Goal: Task Accomplishment & Management: Use online tool/utility

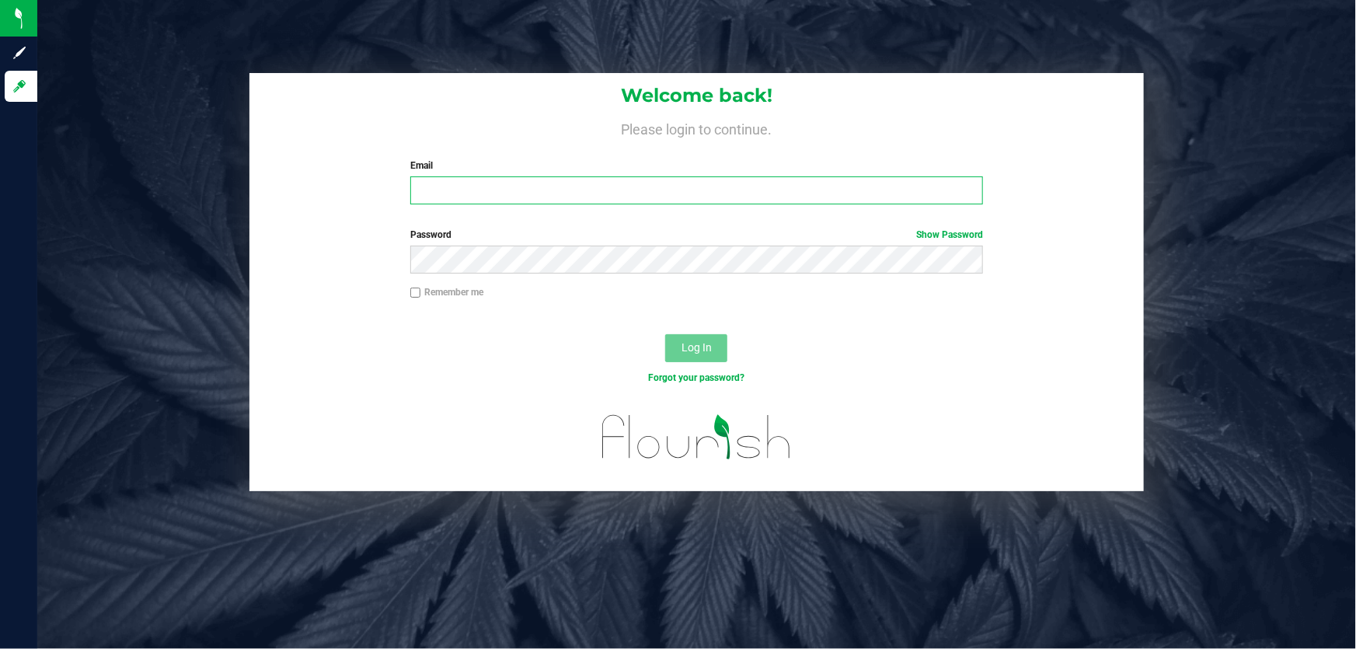
click at [459, 178] on input "Email" at bounding box center [697, 190] width 574 height 28
paste input "[EMAIL_ADDRESS][DOMAIN_NAME]"
type input "[EMAIL_ADDRESS][DOMAIN_NAME]"
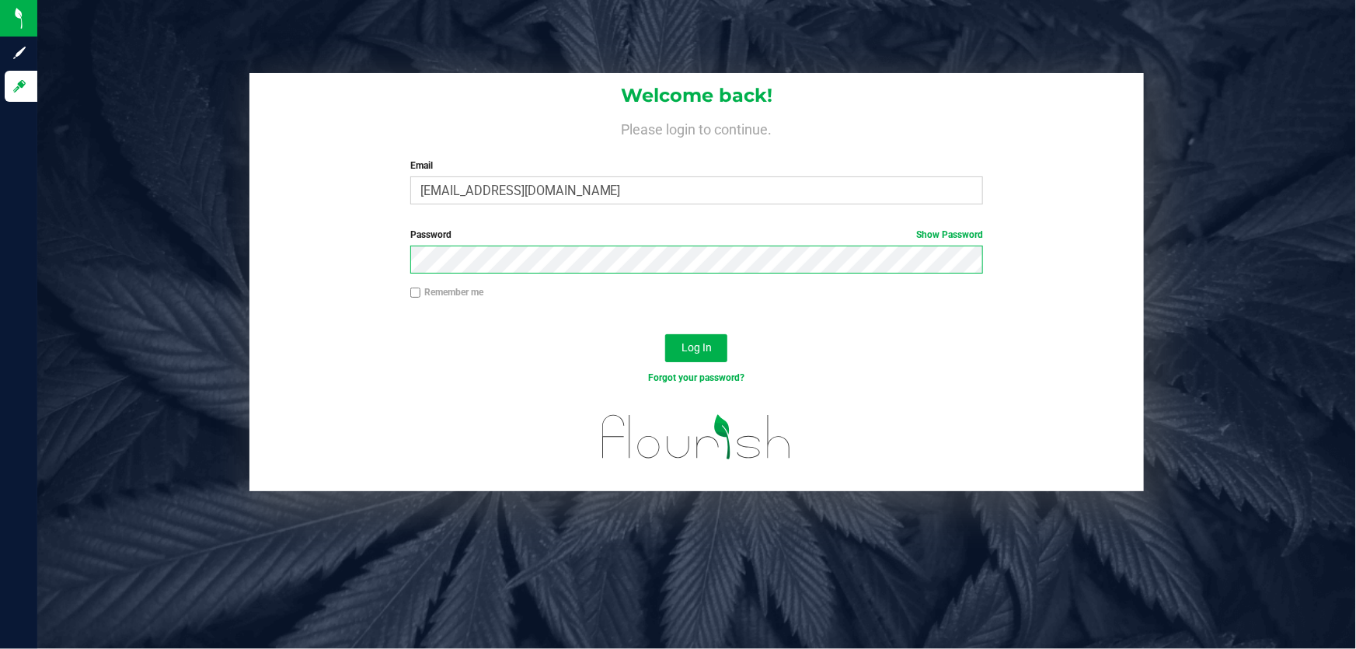
click at [665, 334] on button "Log In" at bounding box center [696, 348] width 62 height 28
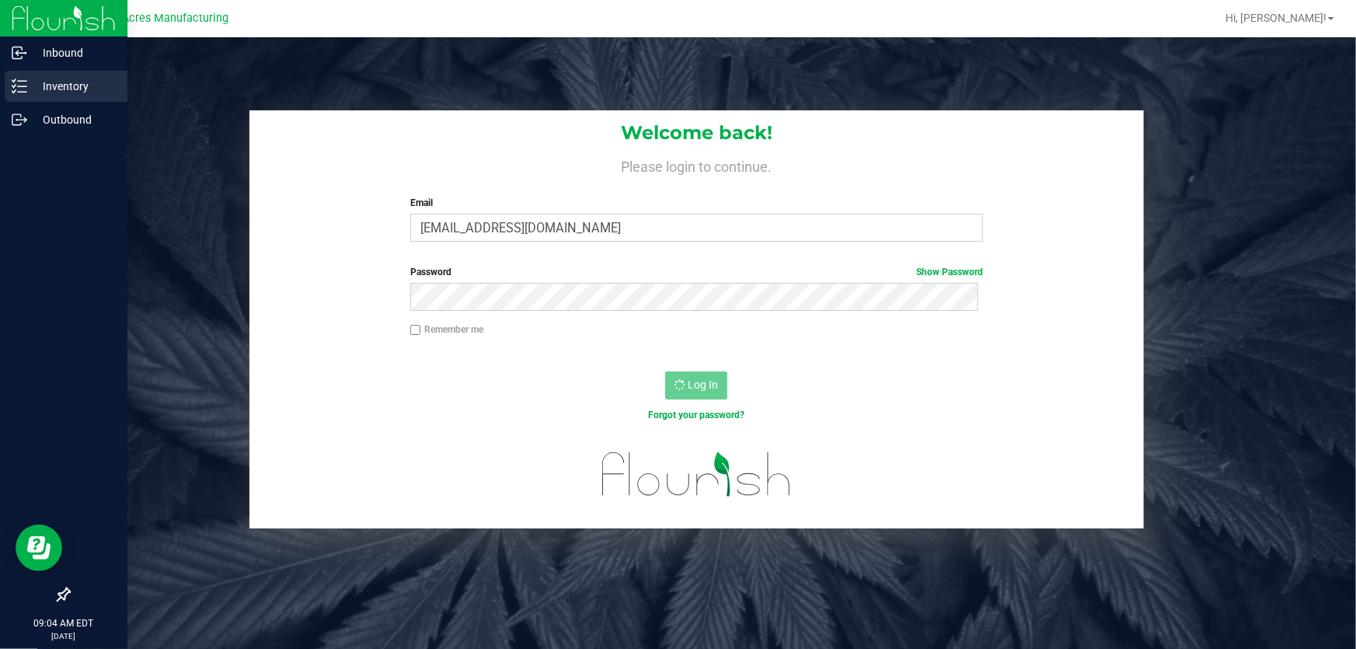
click at [41, 85] on p "Inventory" at bounding box center [73, 86] width 93 height 19
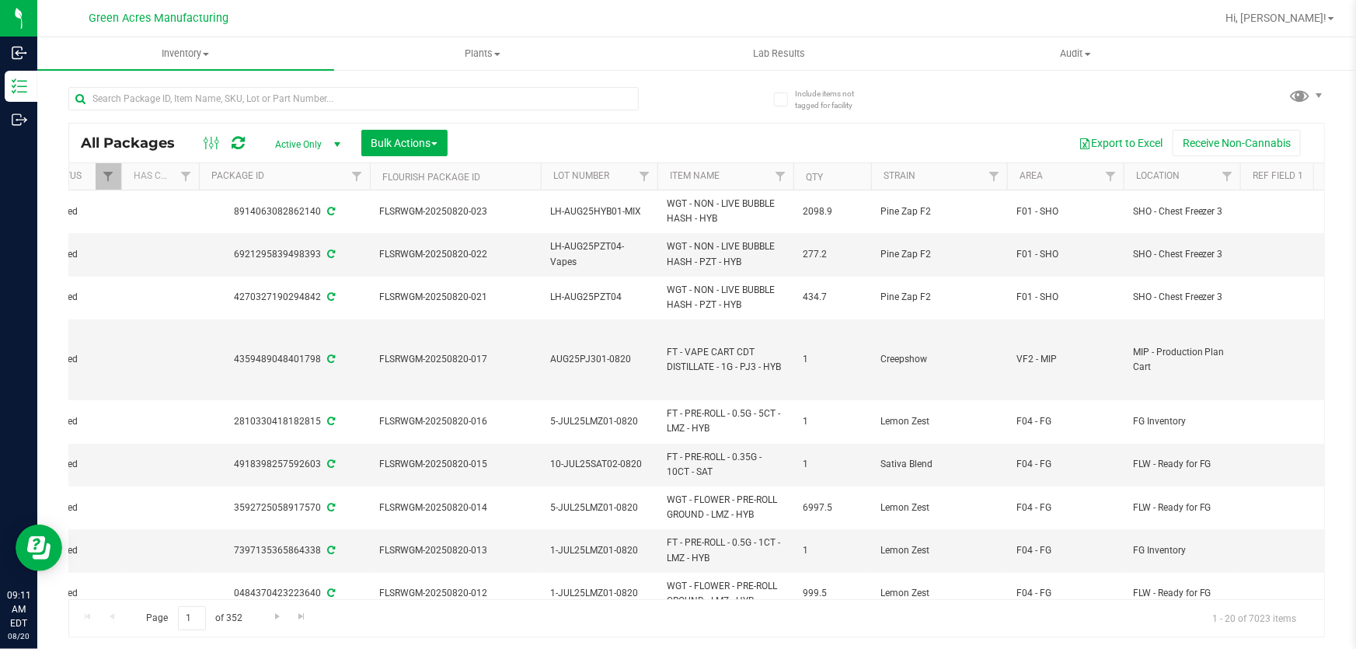
scroll to position [0, 366]
click at [1100, 171] on span "Filter" at bounding box center [1104, 176] width 12 height 12
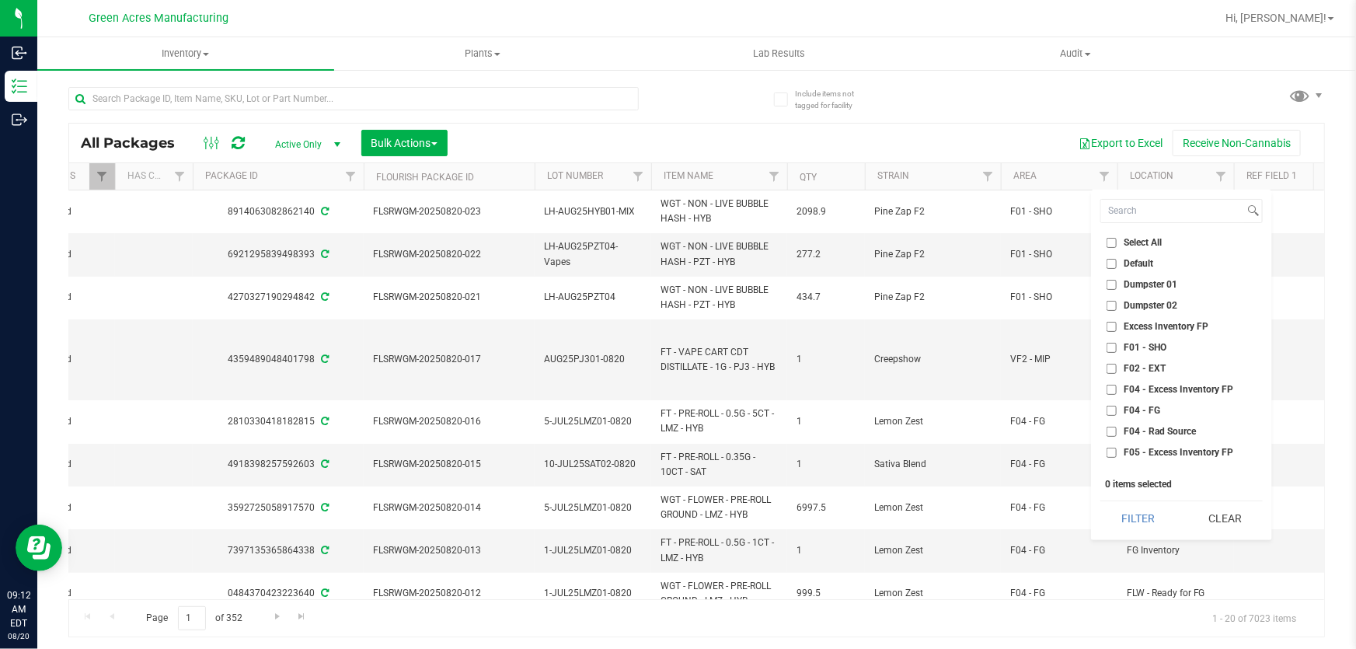
click at [1129, 340] on li "F01 - SHO" at bounding box center [1181, 348] width 162 height 16
click at [1133, 364] on span "F02 - EXT" at bounding box center [1145, 368] width 42 height 9
click at [1117, 364] on input "F02 - EXT" at bounding box center [1112, 369] width 10 height 10
checkbox input "true"
click at [1121, 329] on label "Excess Inventory FP" at bounding box center [1158, 327] width 102 height 10
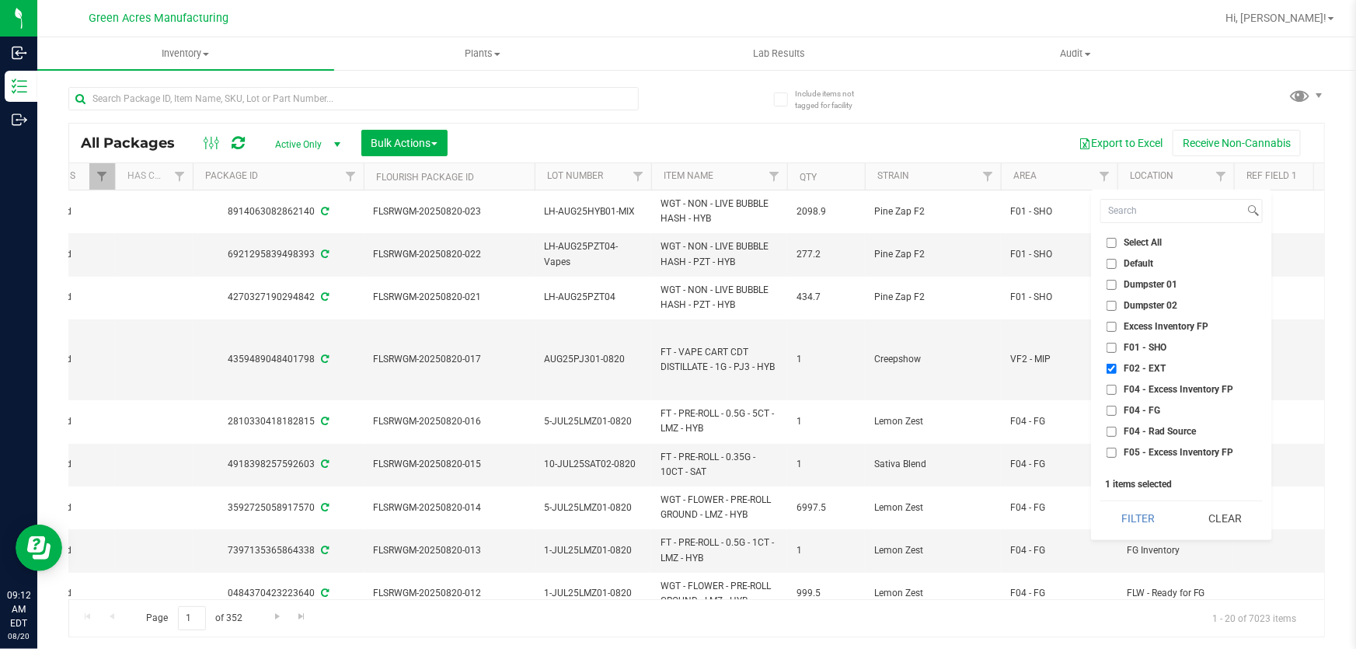
click at [1117, 329] on input "Excess Inventory FP" at bounding box center [1112, 327] width 10 height 10
click at [1120, 340] on li "F01 - SHO" at bounding box center [1181, 348] width 162 height 16
click at [1111, 326] on input "Excess Inventory FP" at bounding box center [1112, 327] width 10 height 10
checkbox input "false"
click at [1110, 354] on li "F01 - SHO" at bounding box center [1181, 348] width 162 height 16
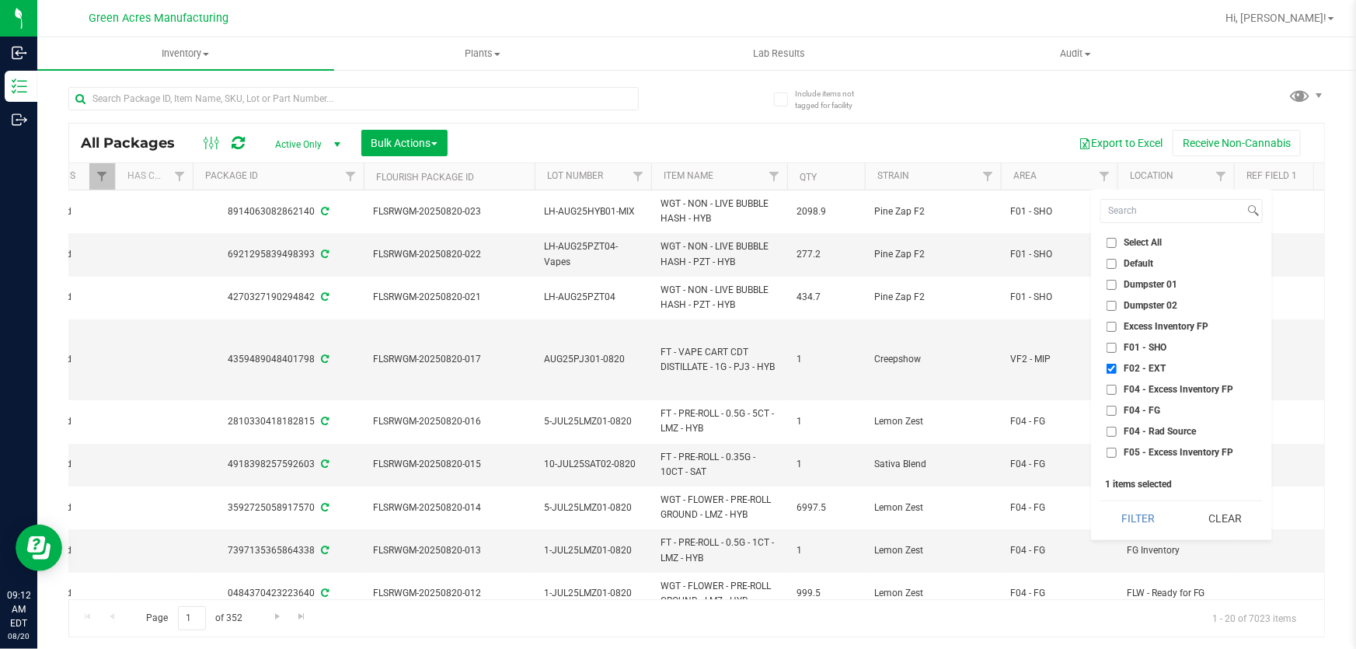
click at [1109, 347] on input "F01 - SHO" at bounding box center [1112, 348] width 10 height 10
checkbox input "true"
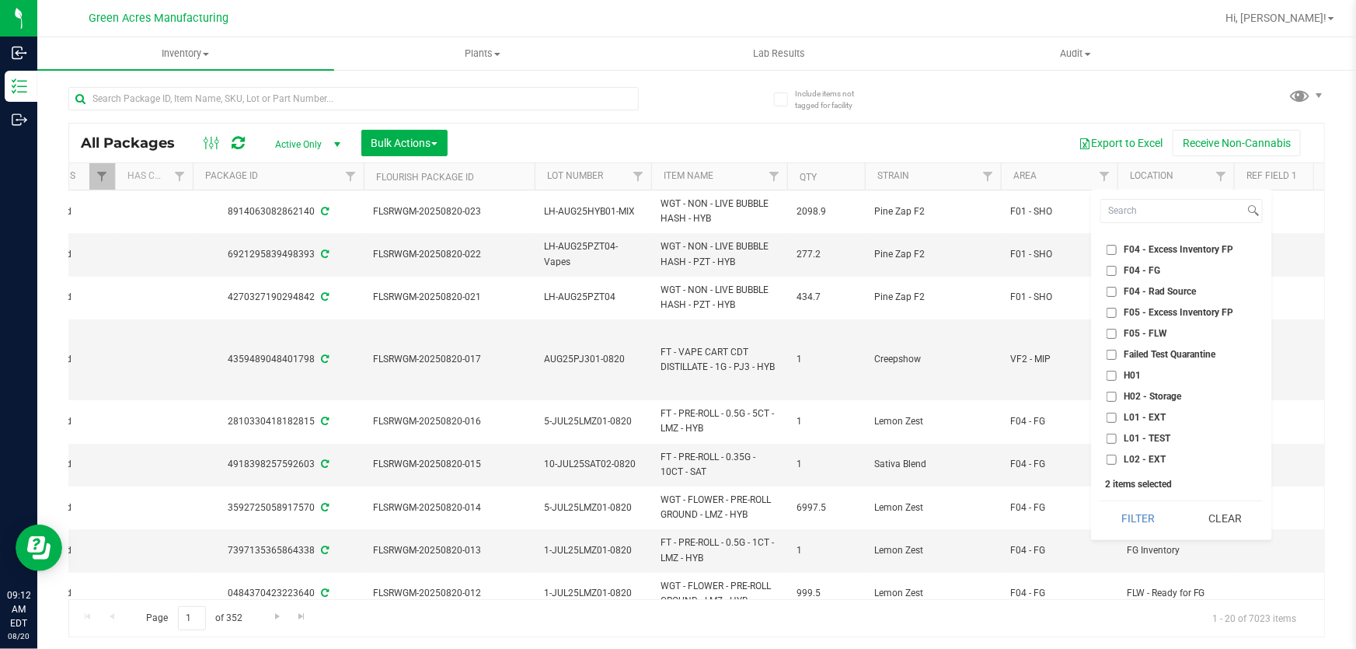
scroll to position [141, 0]
click at [1135, 412] on span "L01 - EXT" at bounding box center [1145, 416] width 42 height 9
click at [1117, 412] on input "L01 - EXT" at bounding box center [1112, 417] width 10 height 10
checkbox input "true"
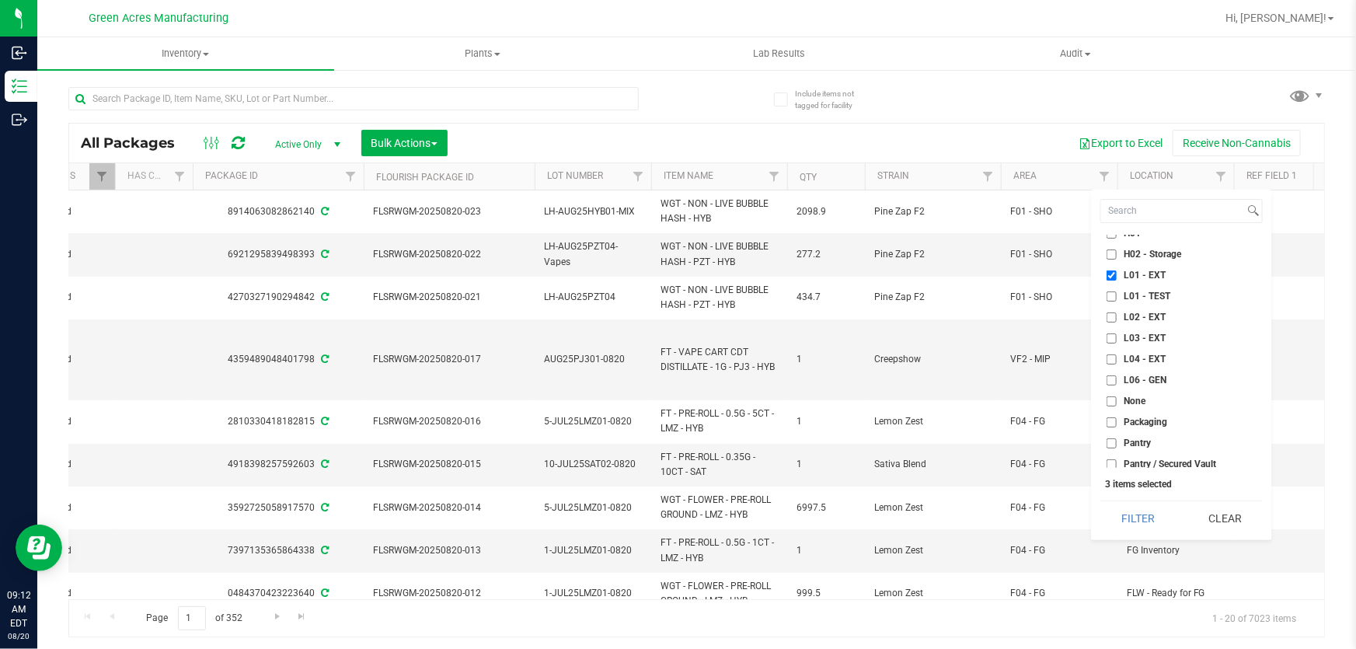
click at [1142, 316] on span "L02 - EXT" at bounding box center [1145, 316] width 42 height 9
click at [1117, 316] on input "L02 - EXT" at bounding box center [1112, 317] width 10 height 10
checkbox input "true"
click at [1128, 343] on li "L03 - EXT" at bounding box center [1181, 338] width 162 height 16
click at [1127, 338] on span "L03 - EXT" at bounding box center [1145, 337] width 42 height 9
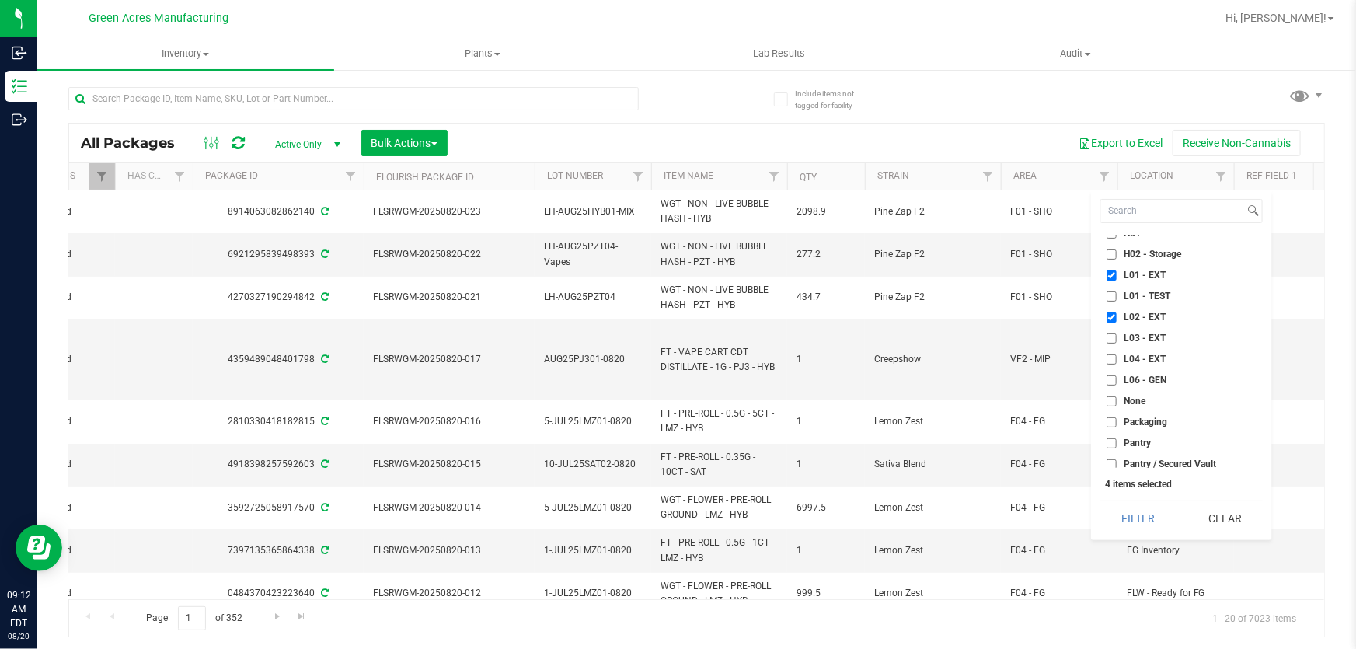
click at [1117, 338] on input "L03 - EXT" at bounding box center [1112, 338] width 10 height 10
checkbox input "true"
click at [1124, 357] on span "L04 - EXT" at bounding box center [1145, 358] width 42 height 9
click at [1117, 357] on input "L04 - EXT" at bounding box center [1112, 359] width 10 height 10
checkbox input "true"
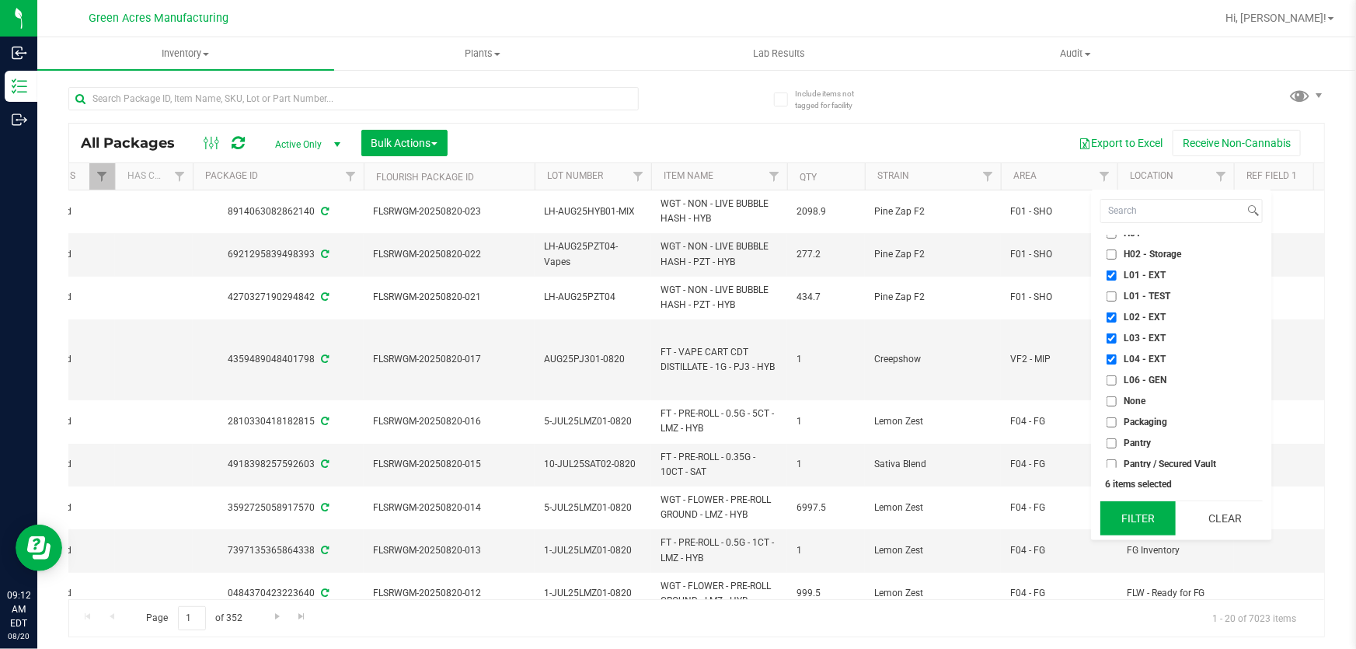
click at [1140, 513] on button "Filter" at bounding box center [1137, 518] width 75 height 34
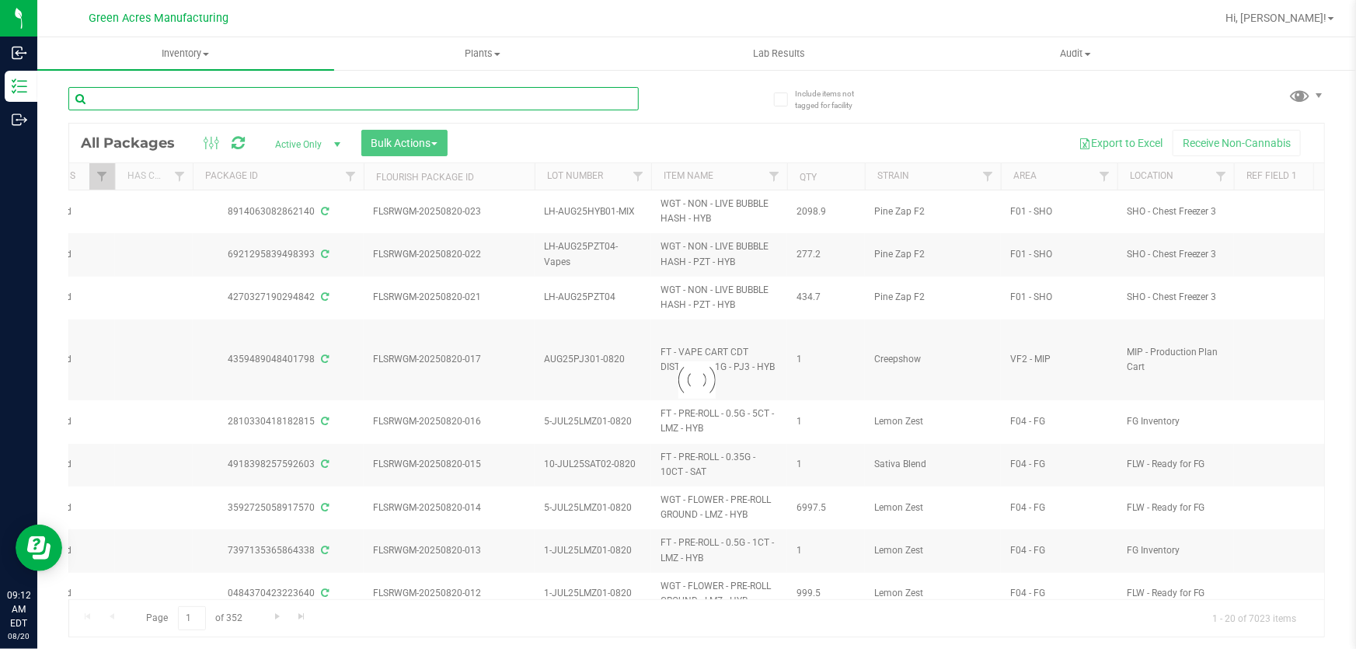
click at [412, 97] on input "text" at bounding box center [353, 98] width 570 height 23
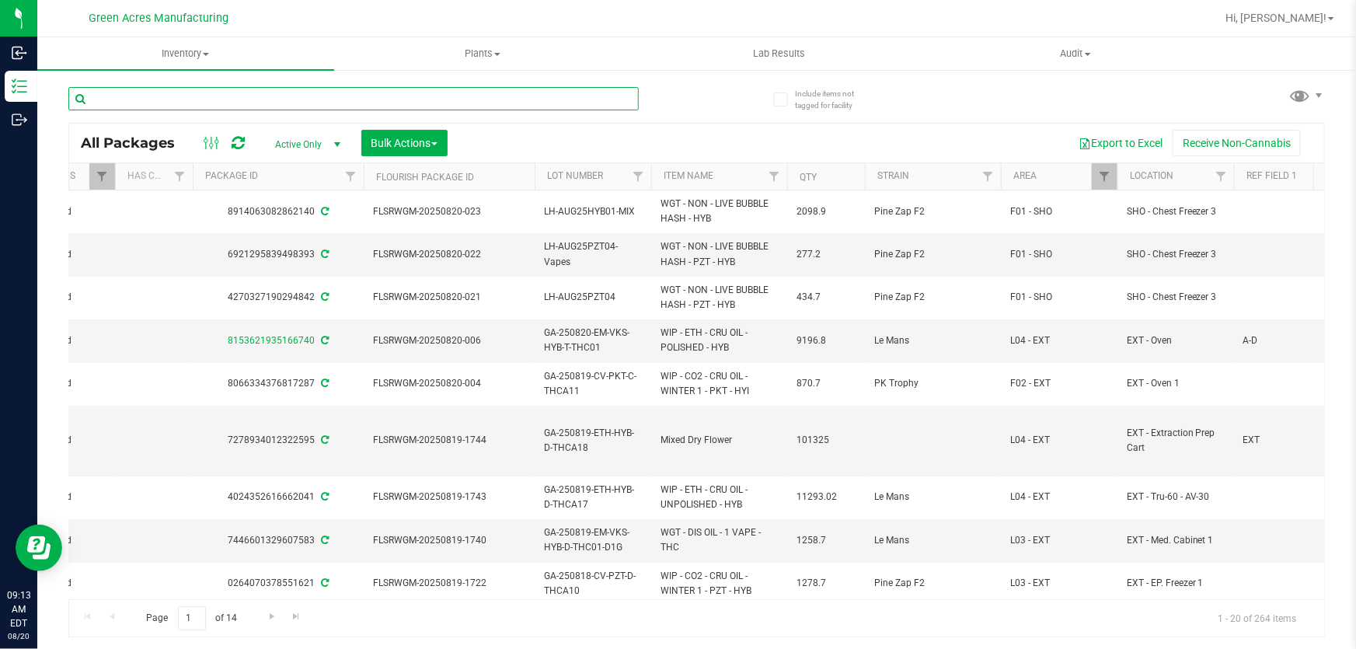
click at [295, 92] on input "text" at bounding box center [353, 98] width 570 height 23
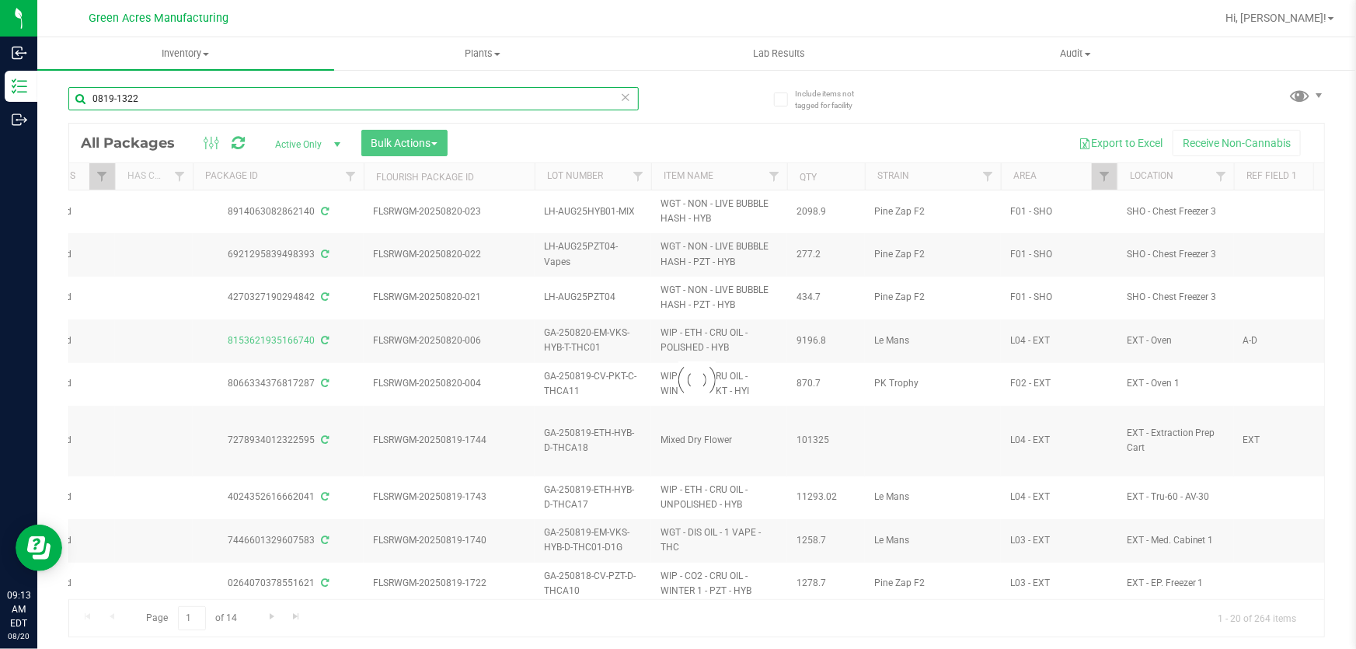
type input "0819-1322"
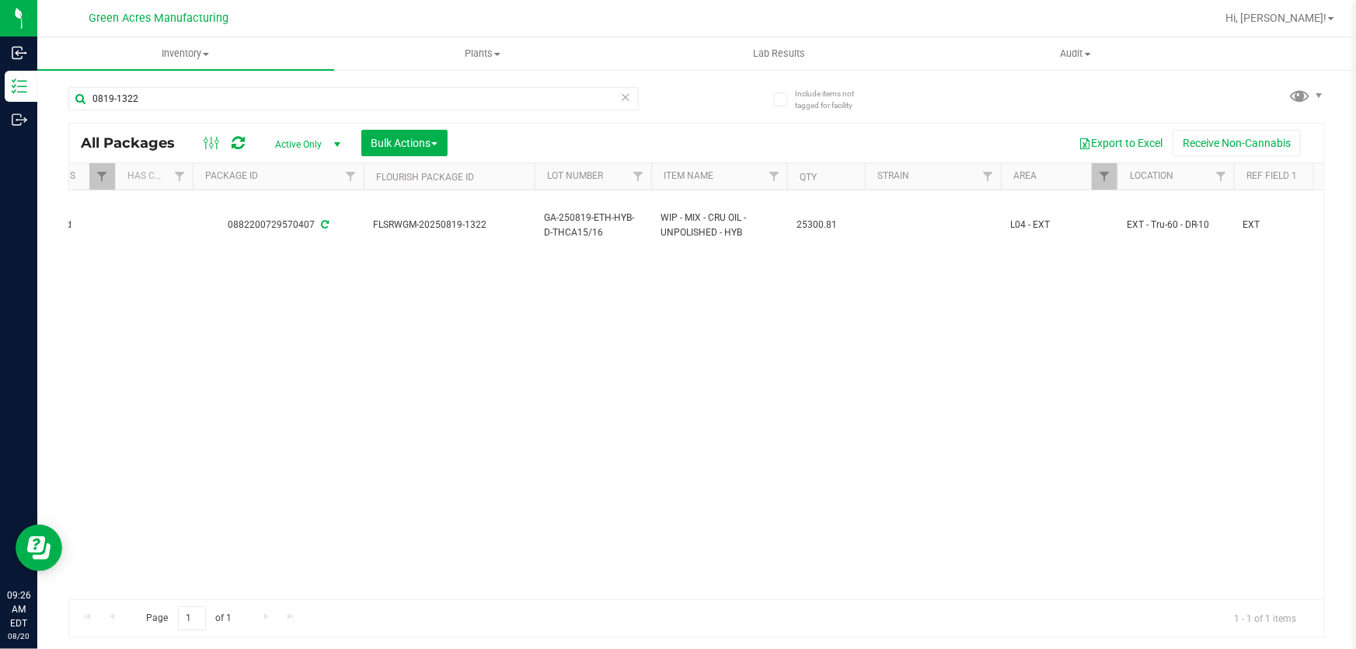
click at [661, 322] on div "Action Action Adjust qty Create package Edit attributes Global inventory Locate…" at bounding box center [696, 394] width 1255 height 409
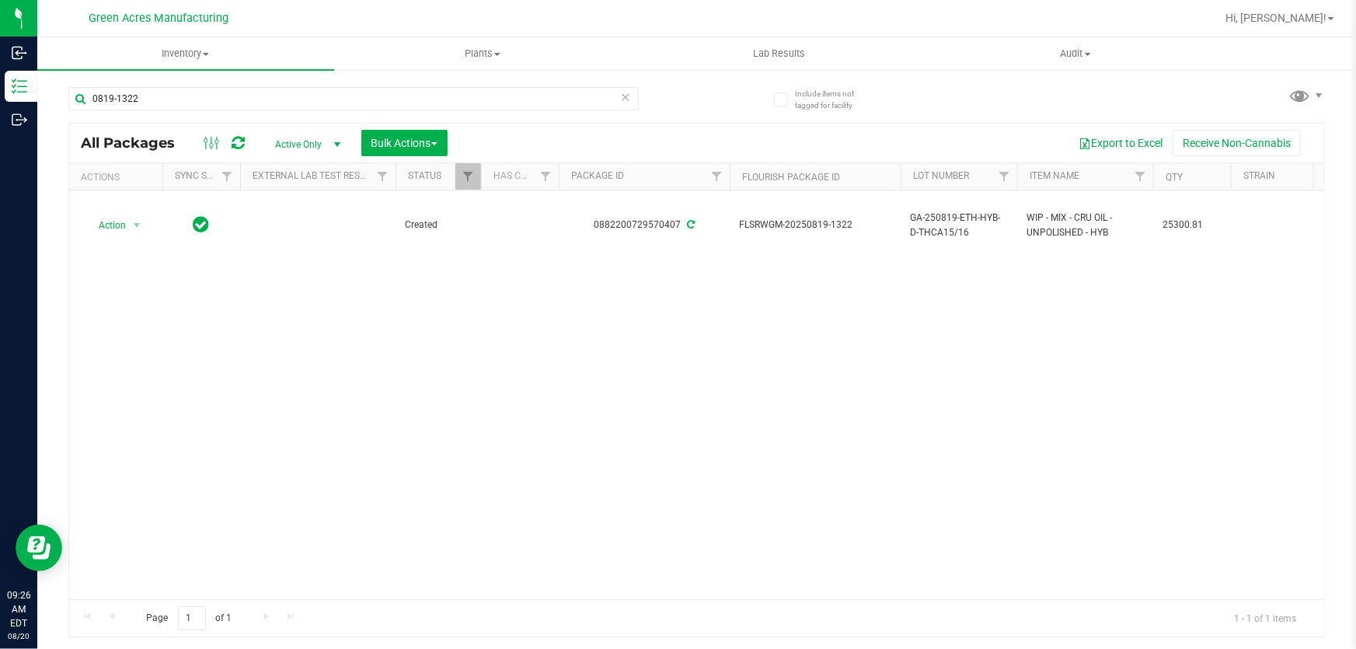
click at [278, 372] on div "Action Action Adjust qty Create package Edit attributes Global inventory Locate…" at bounding box center [696, 394] width 1255 height 409
click at [591, 408] on div "Action Action Adjust qty Create package Edit attributes Global inventory Locate…" at bounding box center [696, 394] width 1255 height 409
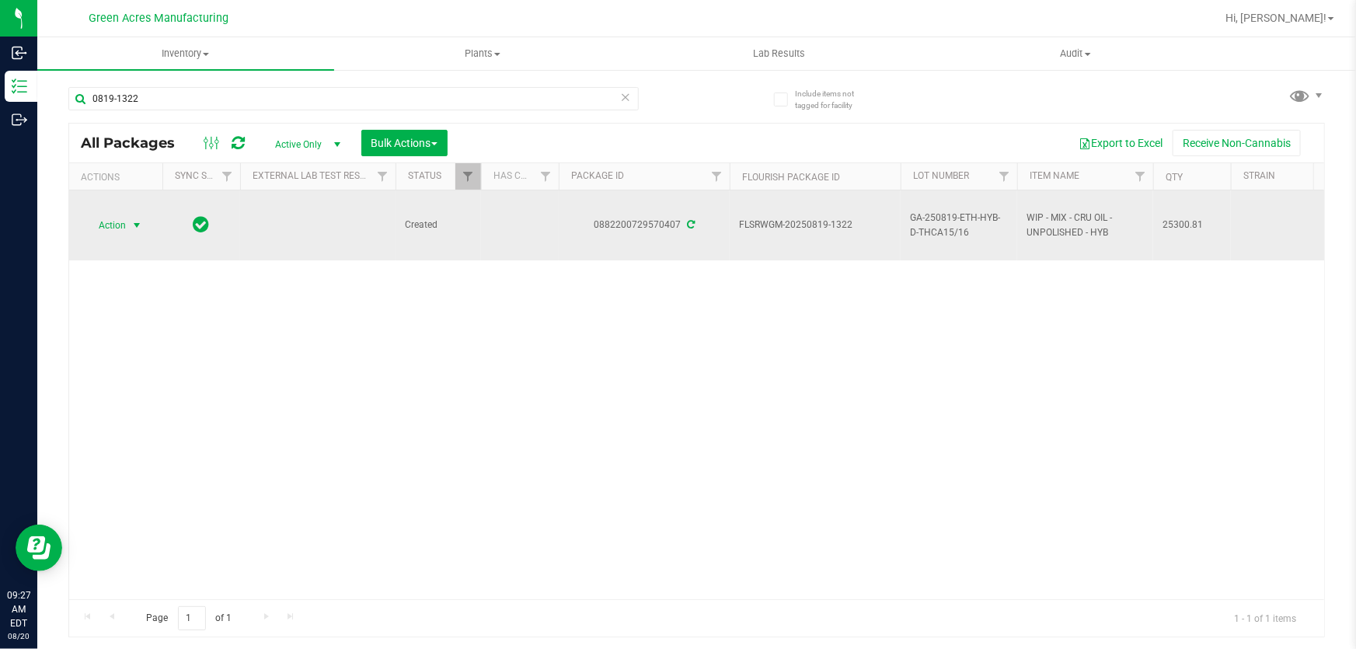
click at [107, 221] on span "Action" at bounding box center [106, 225] width 42 height 22
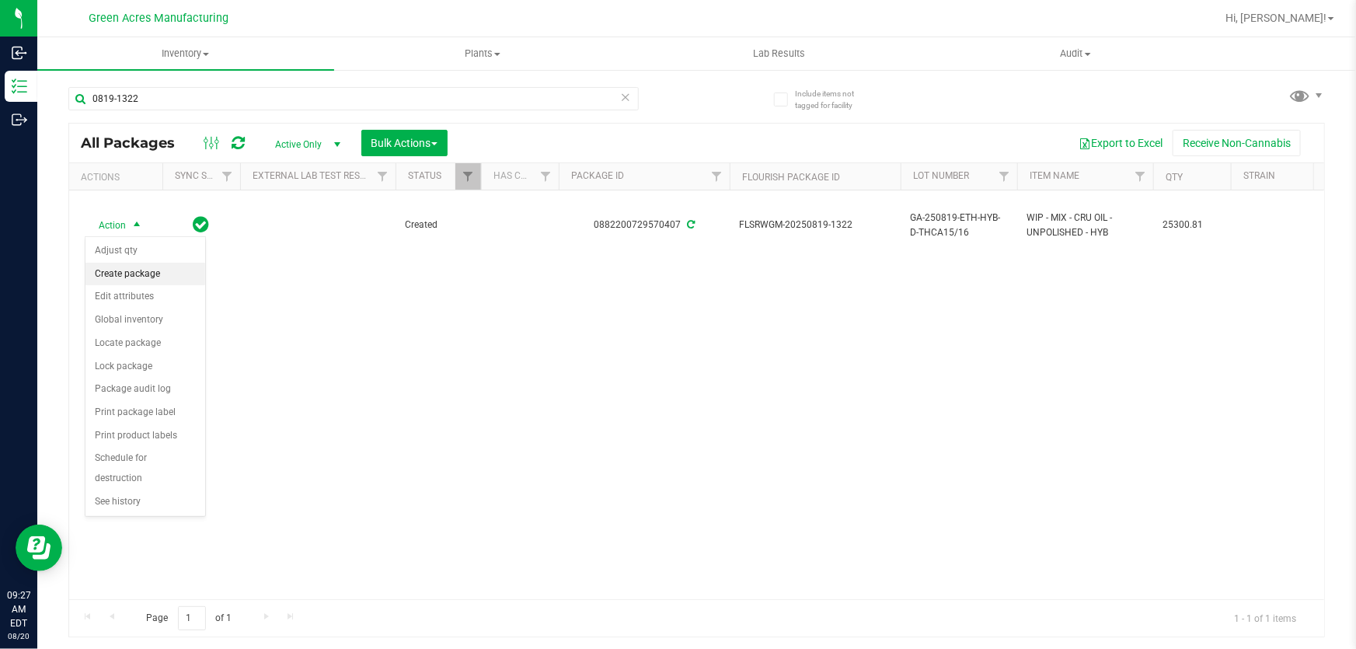
click at [126, 272] on li "Create package" at bounding box center [145, 274] width 120 height 23
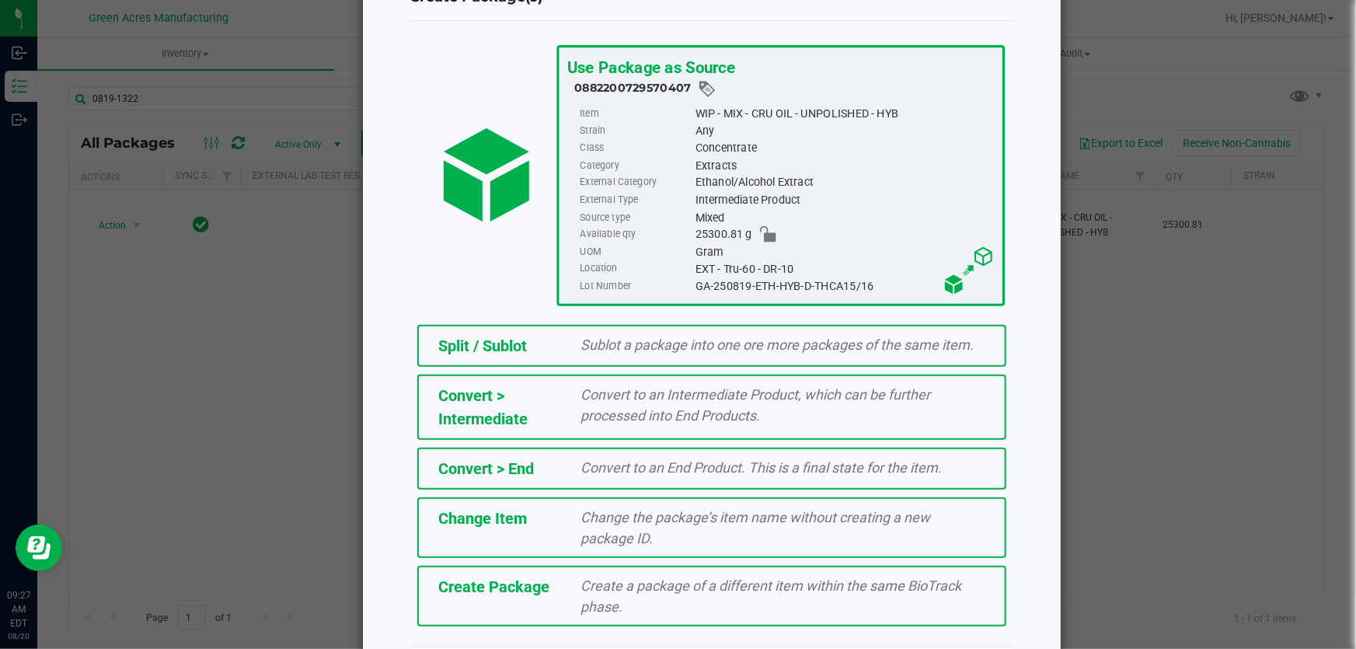
scroll to position [106, 0]
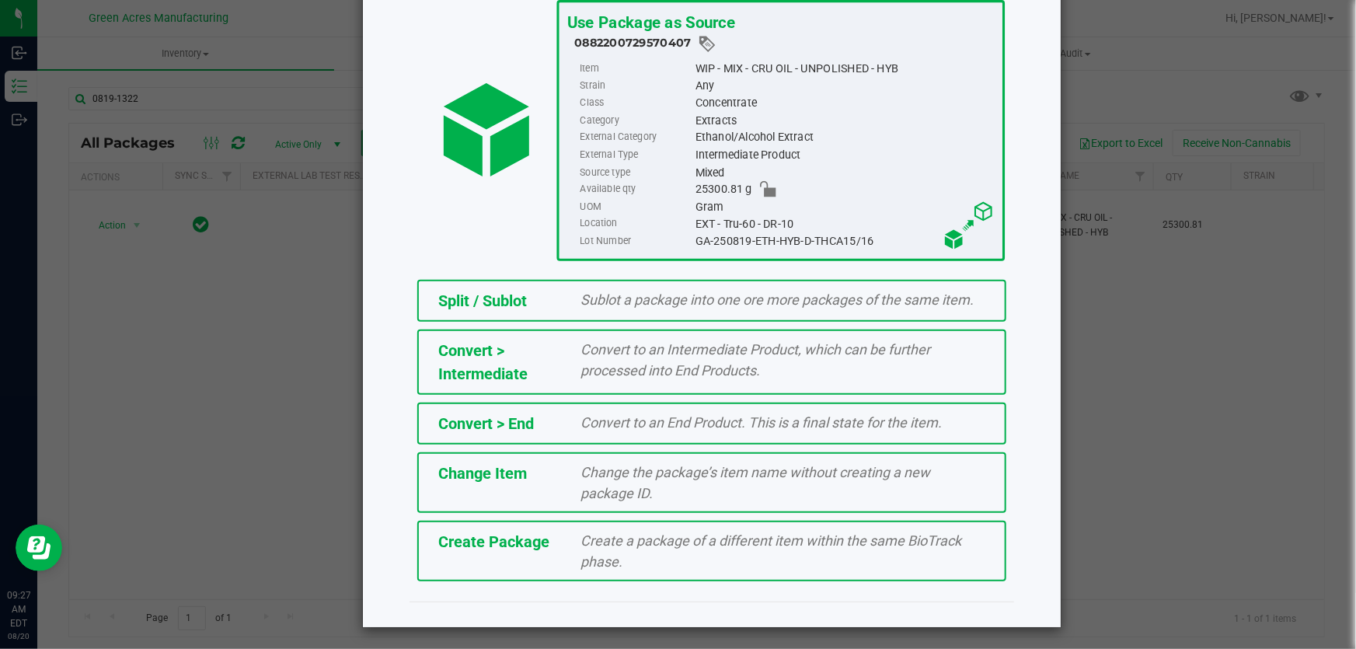
click at [581, 552] on span "Create a package of a different item within the same BioTrack phase." at bounding box center [771, 550] width 381 height 37
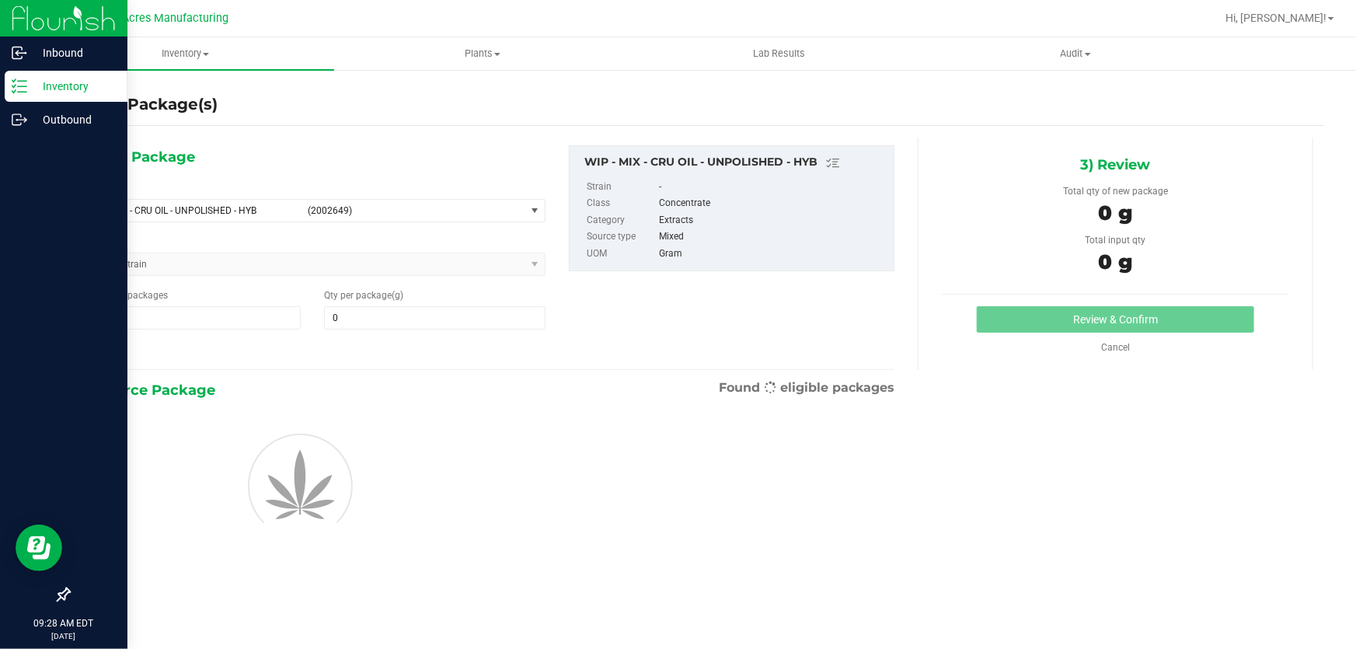
type input "0.0000"
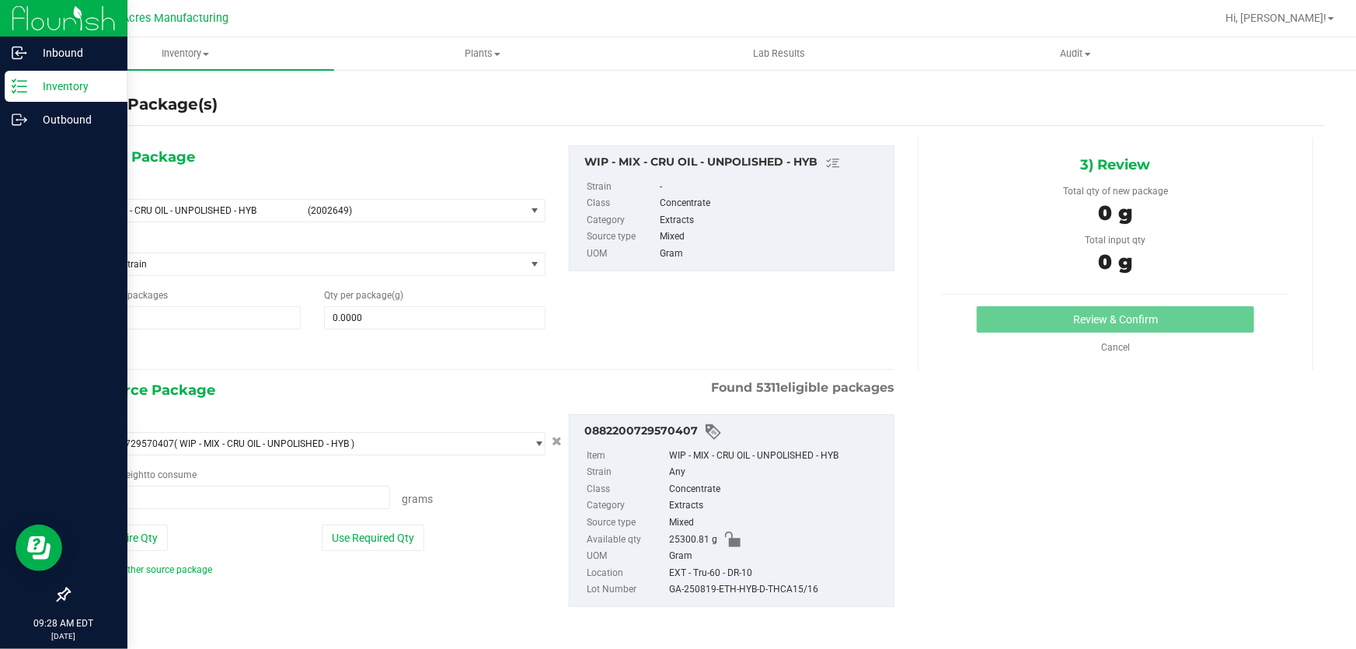
type input "0.0000 g"
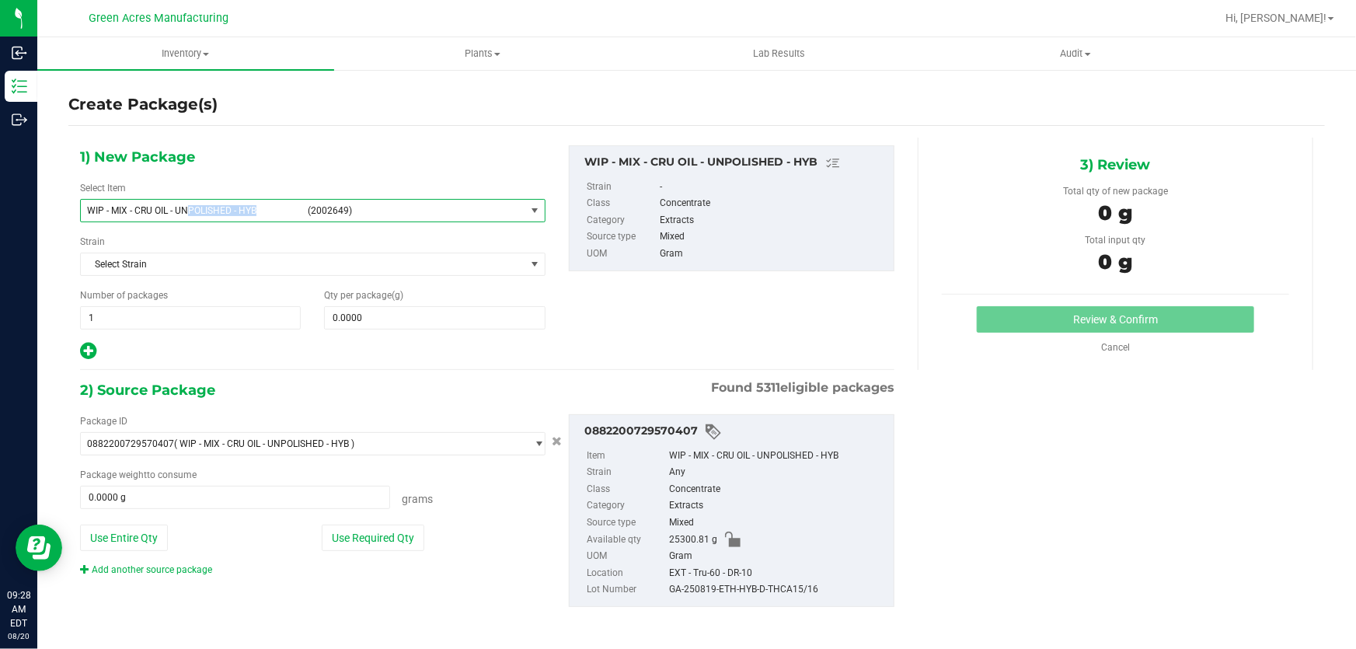
copy span "POLISHED - HYB"
drag, startPoint x: 277, startPoint y: 207, endPoint x: 186, endPoint y: 211, distance: 91.8
click at [186, 211] on span "WIP - MIX - CRU OIL - UNPOLISHED - HYB" at bounding box center [192, 210] width 211 height 11
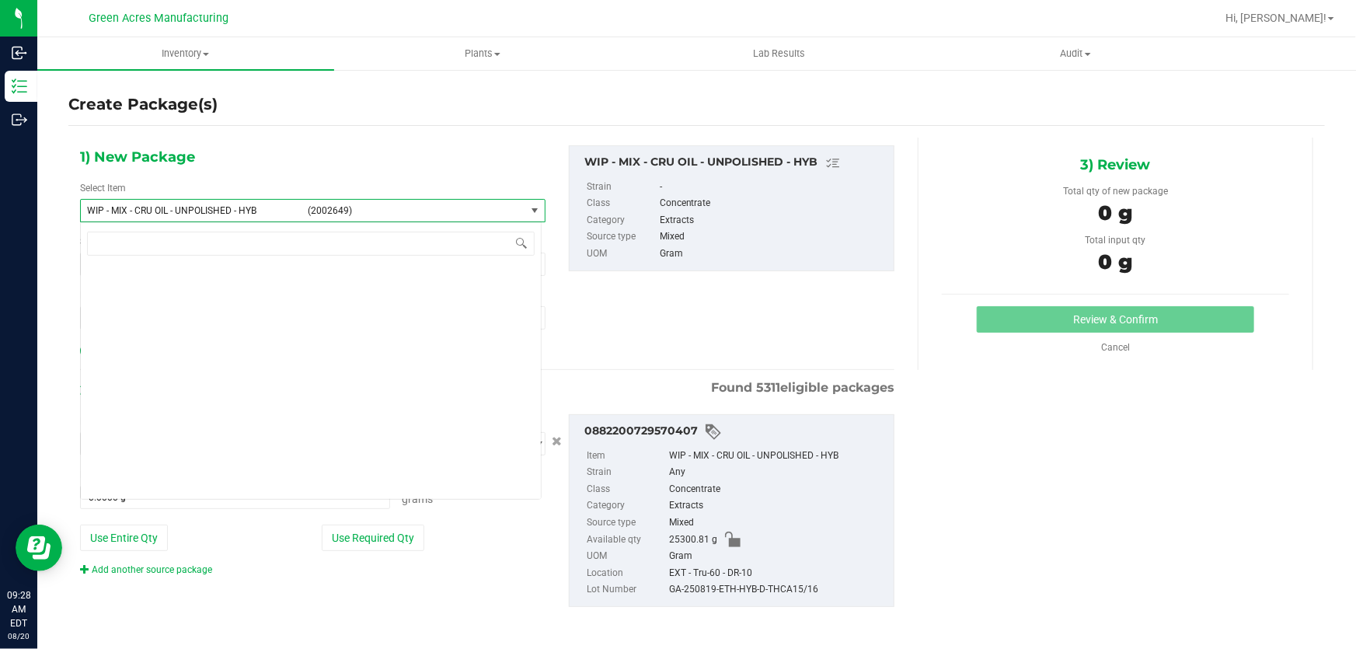
scroll to position [436891, 0]
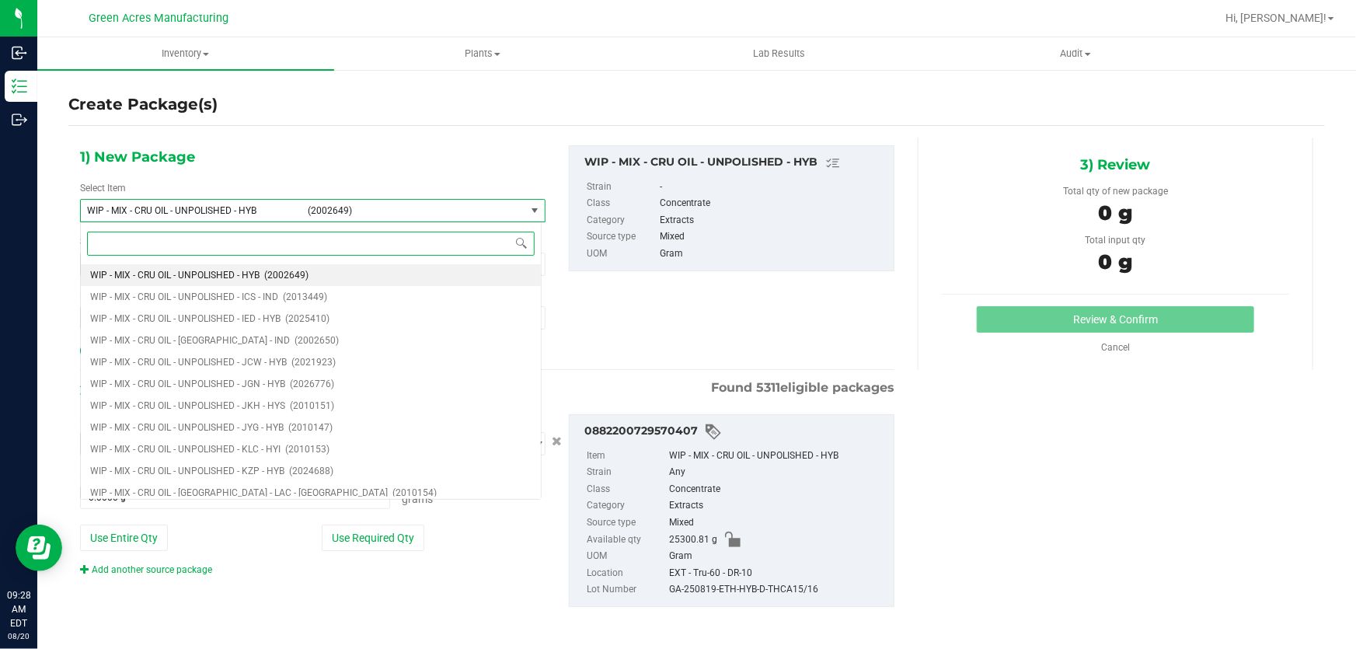
paste input "POLISHED - HYB"
type input "POLISHED - HYB"
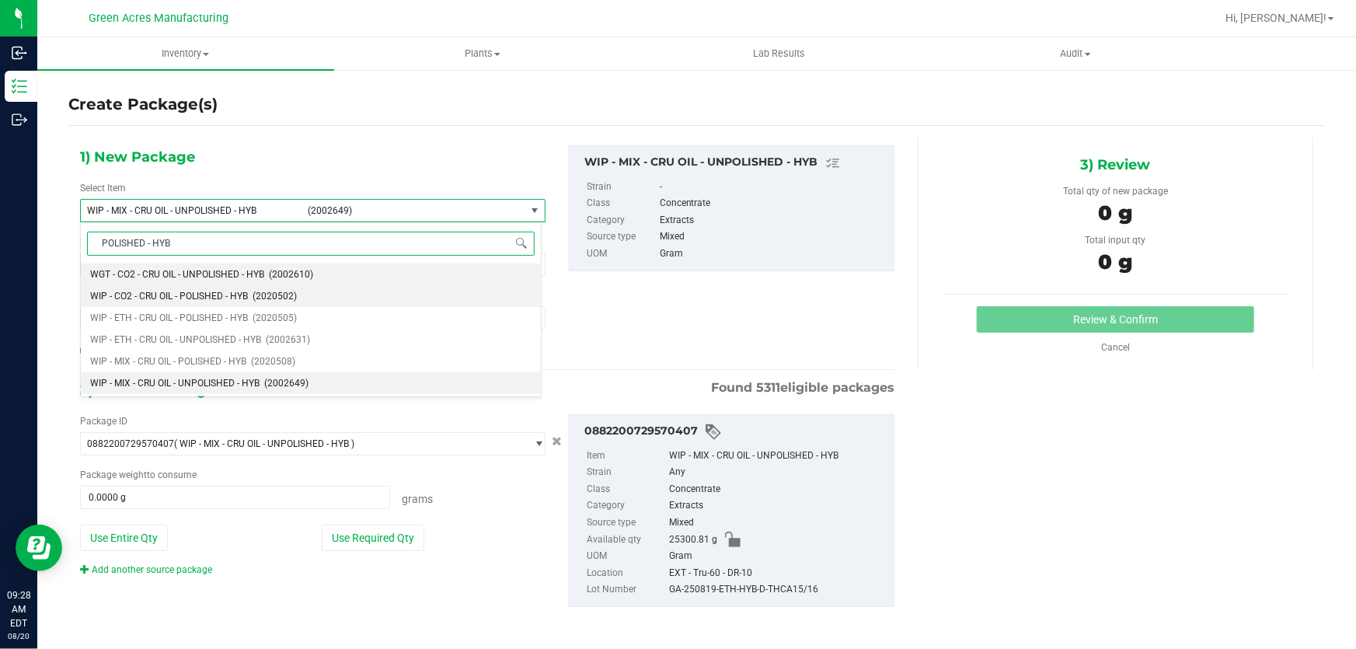
scroll to position [0, 0]
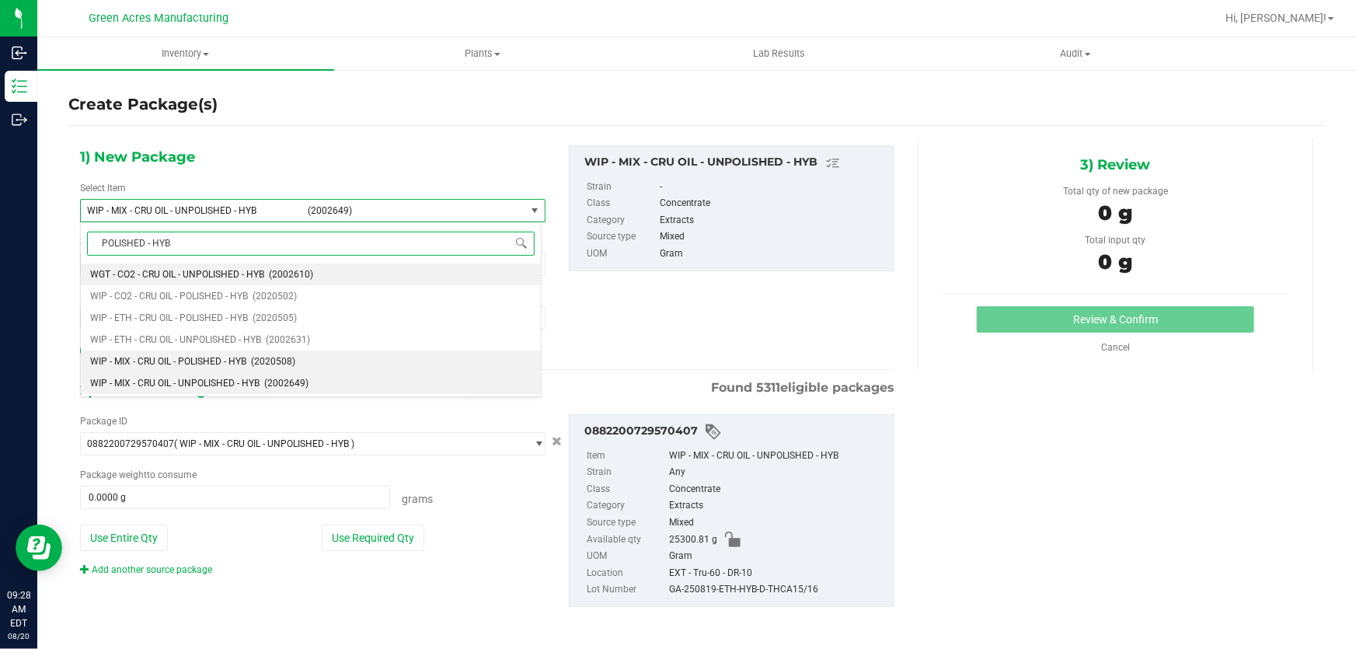
click at [291, 366] on span "(2020508)" at bounding box center [273, 361] width 44 height 11
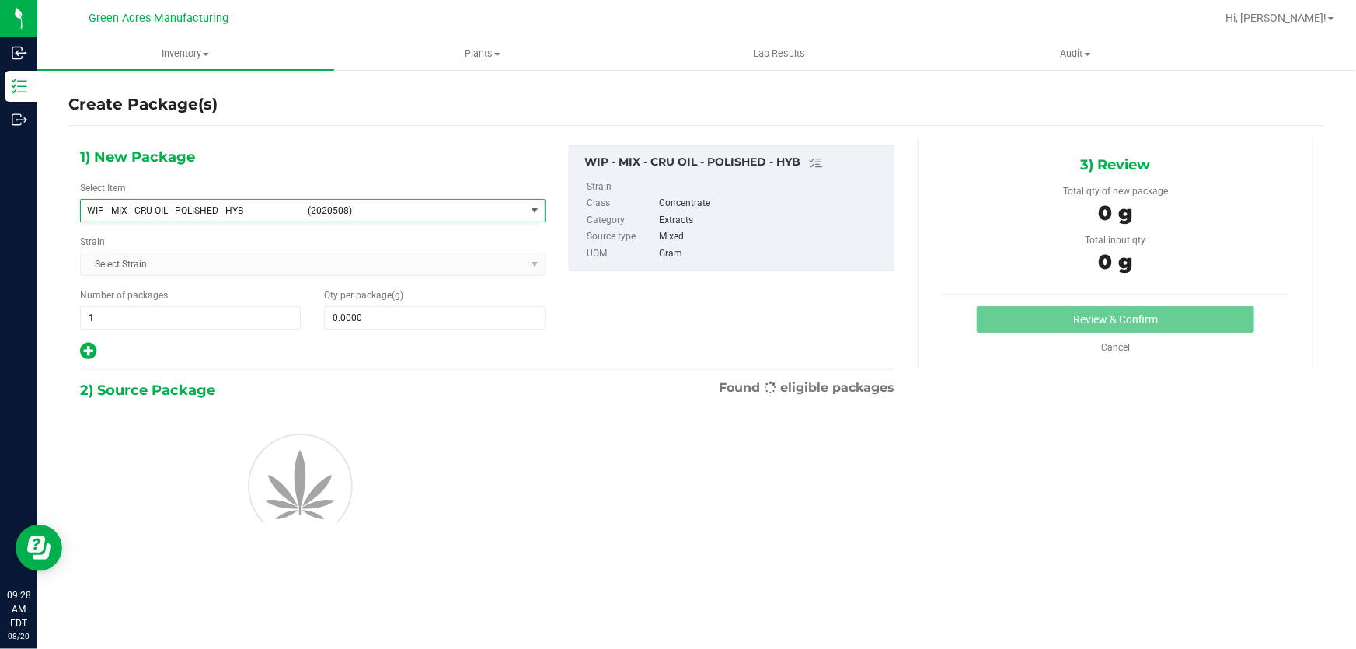
type input "0.0000"
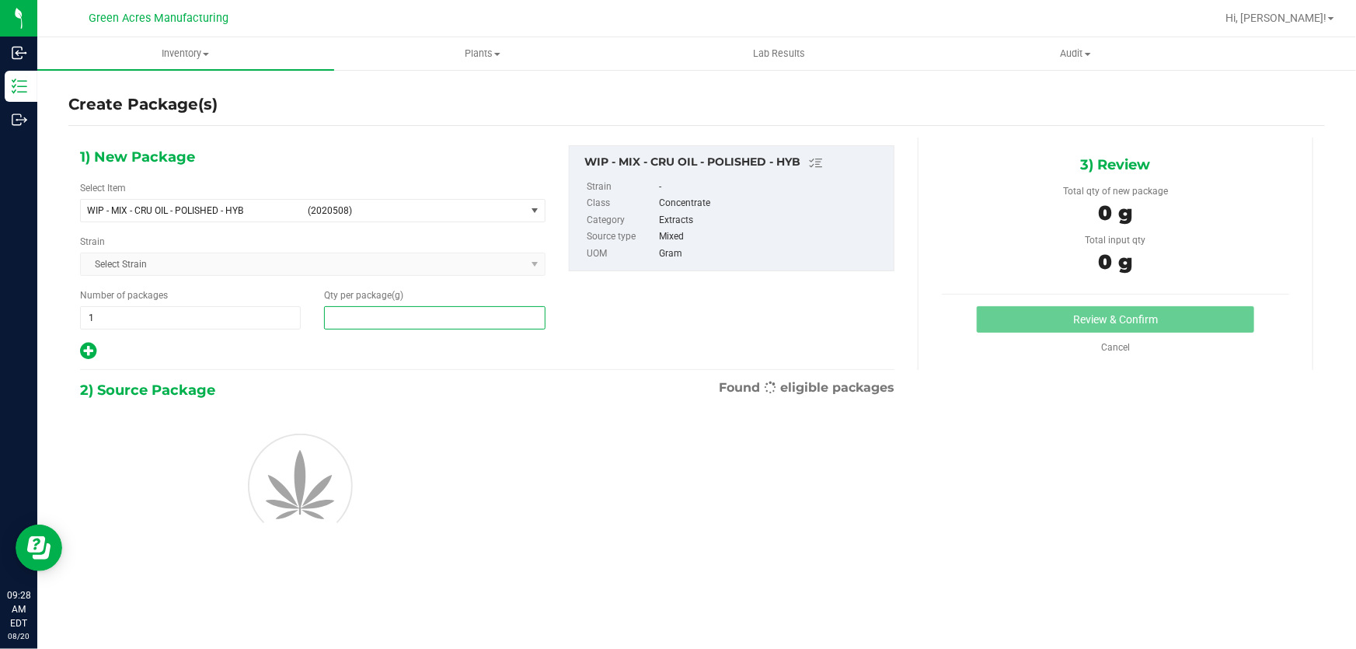
click at [385, 323] on span at bounding box center [434, 317] width 221 height 23
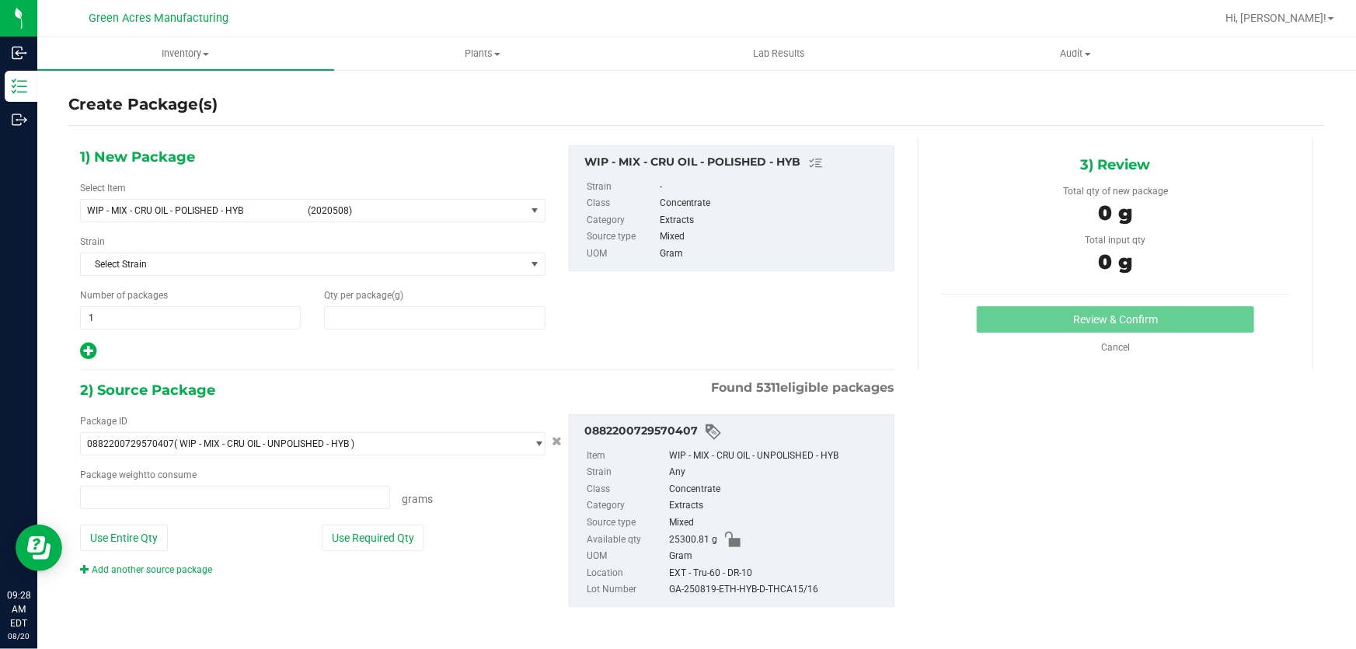
type input "0.0000"
type input "0.0000 g"
click at [380, 314] on span at bounding box center [434, 317] width 221 height 23
paste input "24976.15"
type input "24976.15"
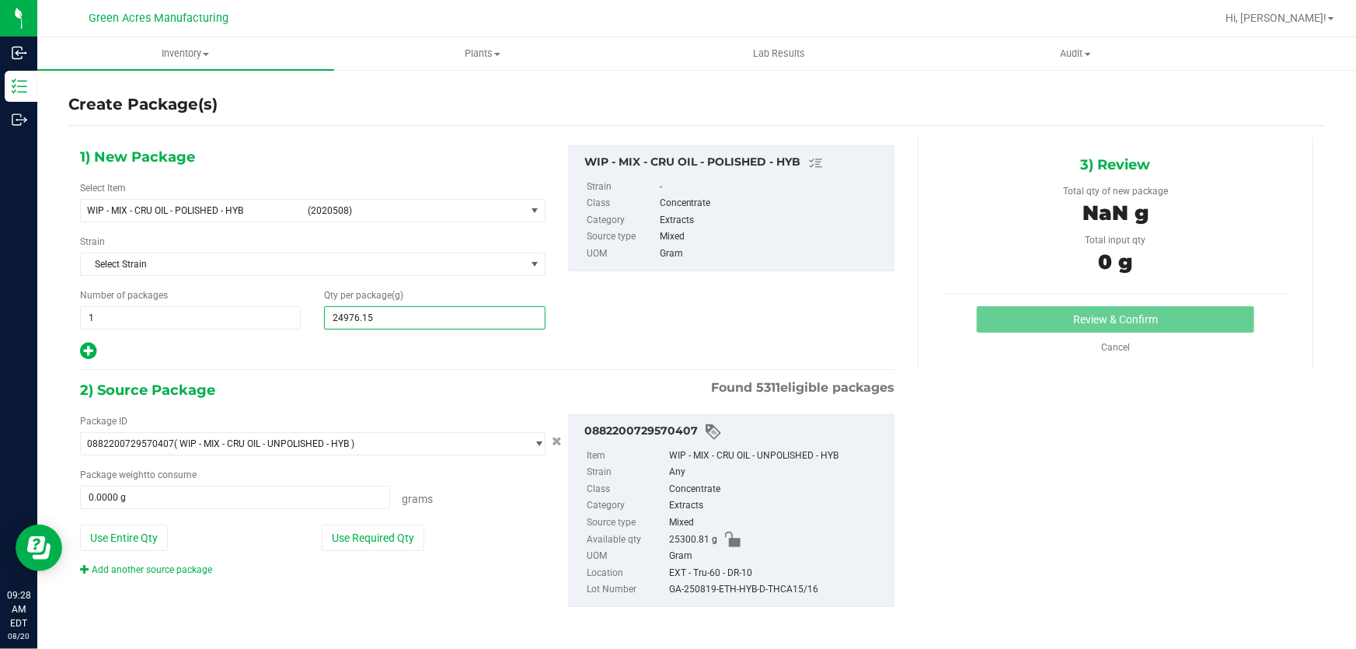
type input "24,976.1500"
click at [368, 354] on div at bounding box center [313, 351] width 466 height 20
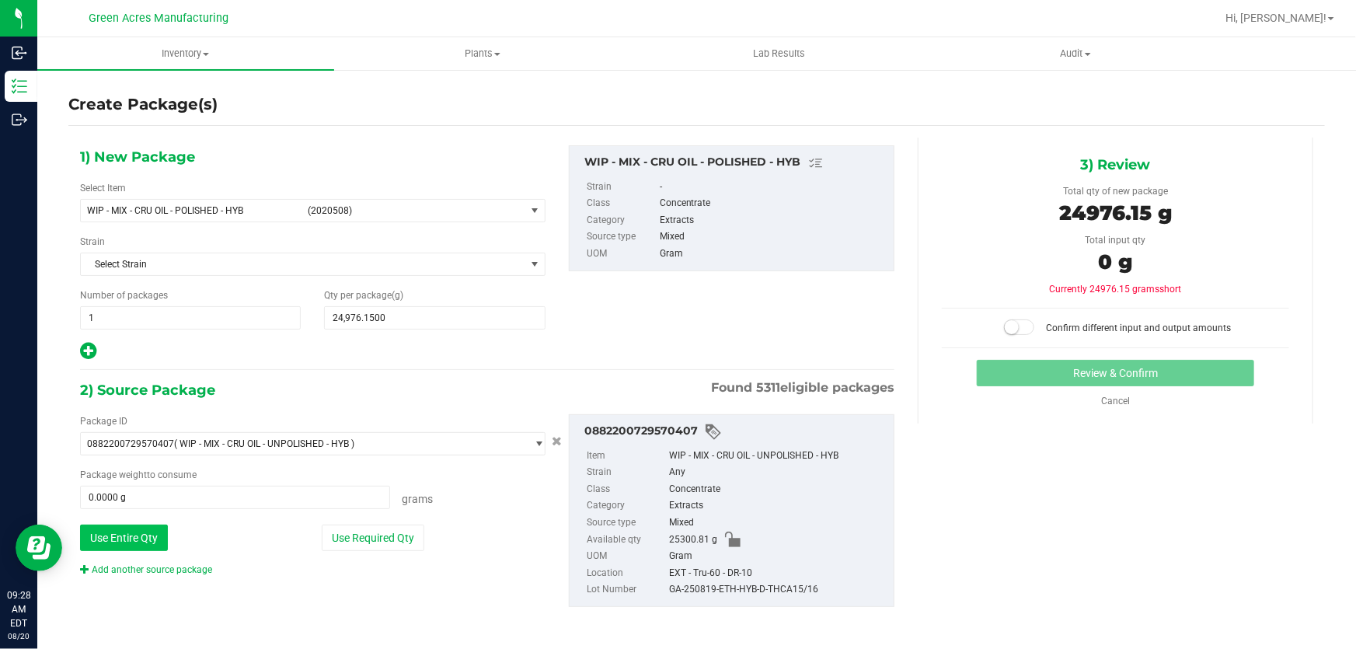
click at [162, 532] on button "Use Entire Qty" at bounding box center [124, 538] width 88 height 26
type input "25300.8100 g"
click at [461, 366] on div "1) New Package Select Item WIP - MIX - CRU OIL - POLISHED - HYB (2020508) WIP -…" at bounding box center [487, 389] width 838 height 502
click at [1018, 323] on span at bounding box center [1019, 327] width 31 height 16
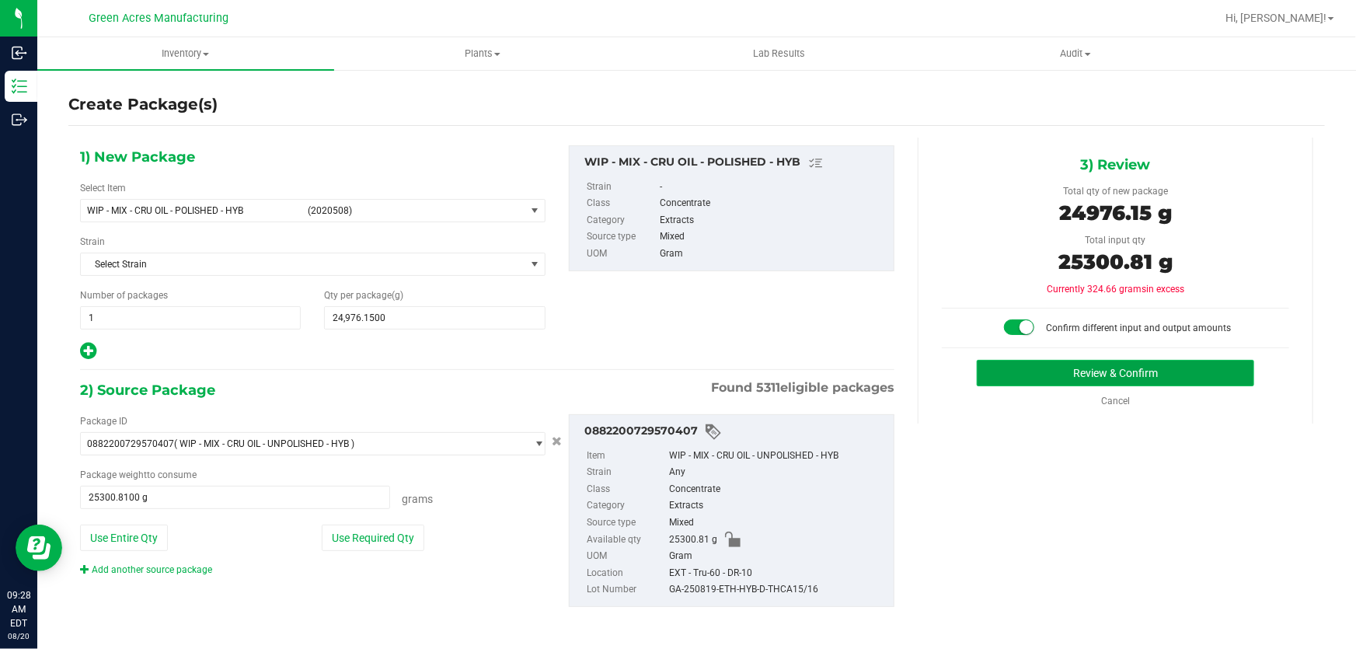
click at [1036, 364] on button "Review & Confirm" at bounding box center [1116, 373] width 278 height 26
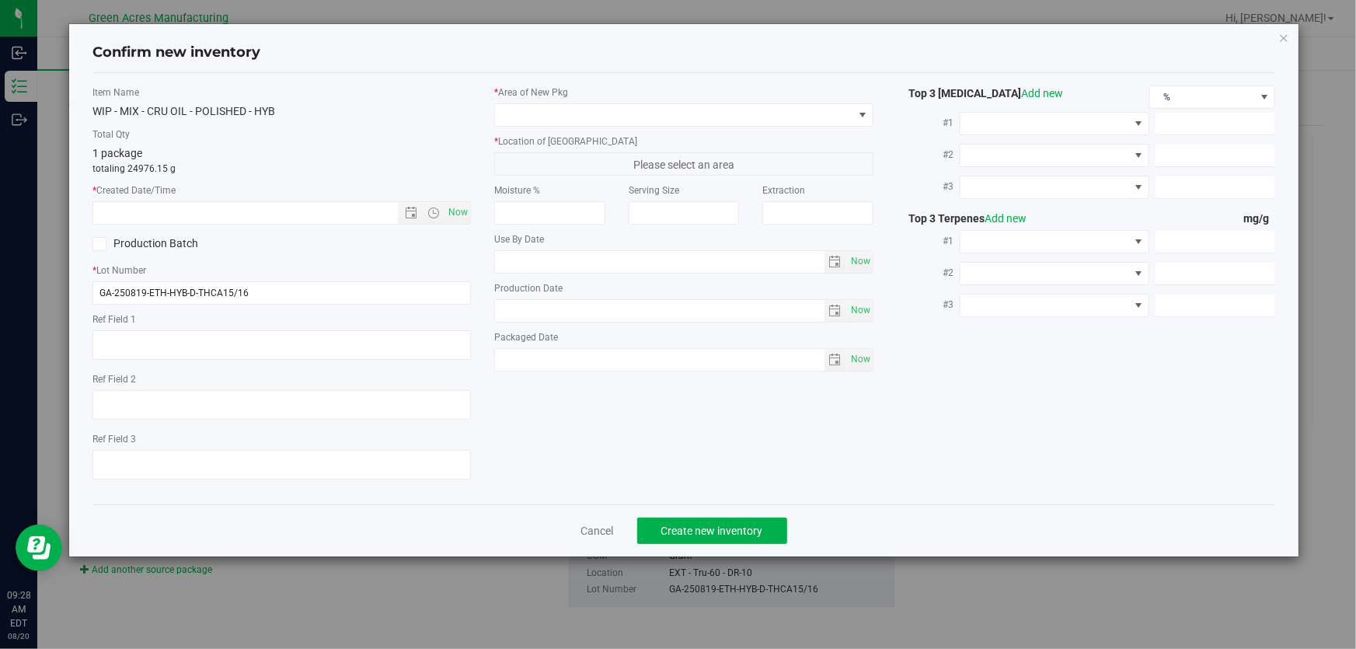
type textarea "EXT"
type textarea "19.5%/1.6% Terps"
click at [453, 218] on span "Now" at bounding box center [458, 212] width 26 height 23
type input "8/20/2025 9:28 AM"
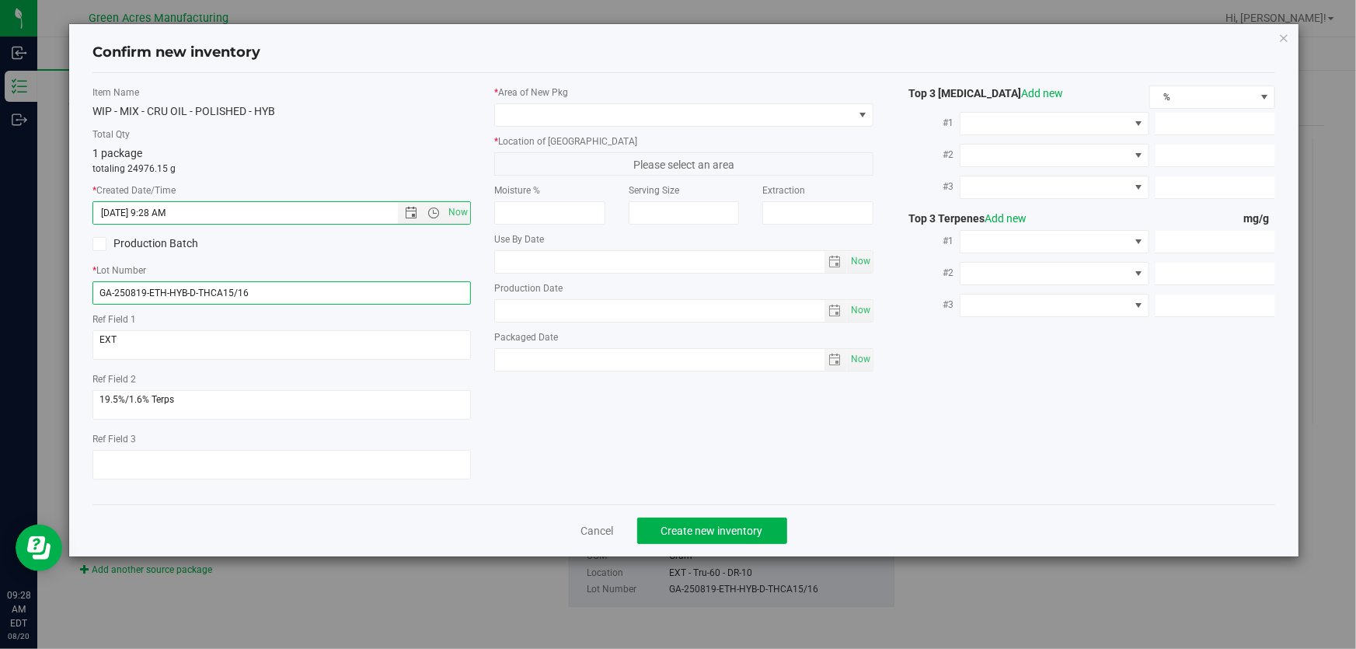
click at [303, 293] on input "GA-250819-ETH-HYB-D-THCA15/16" at bounding box center [281, 292] width 378 height 23
type input "GA-250819-ETH-HYB-D-THCA15/16-A-I"
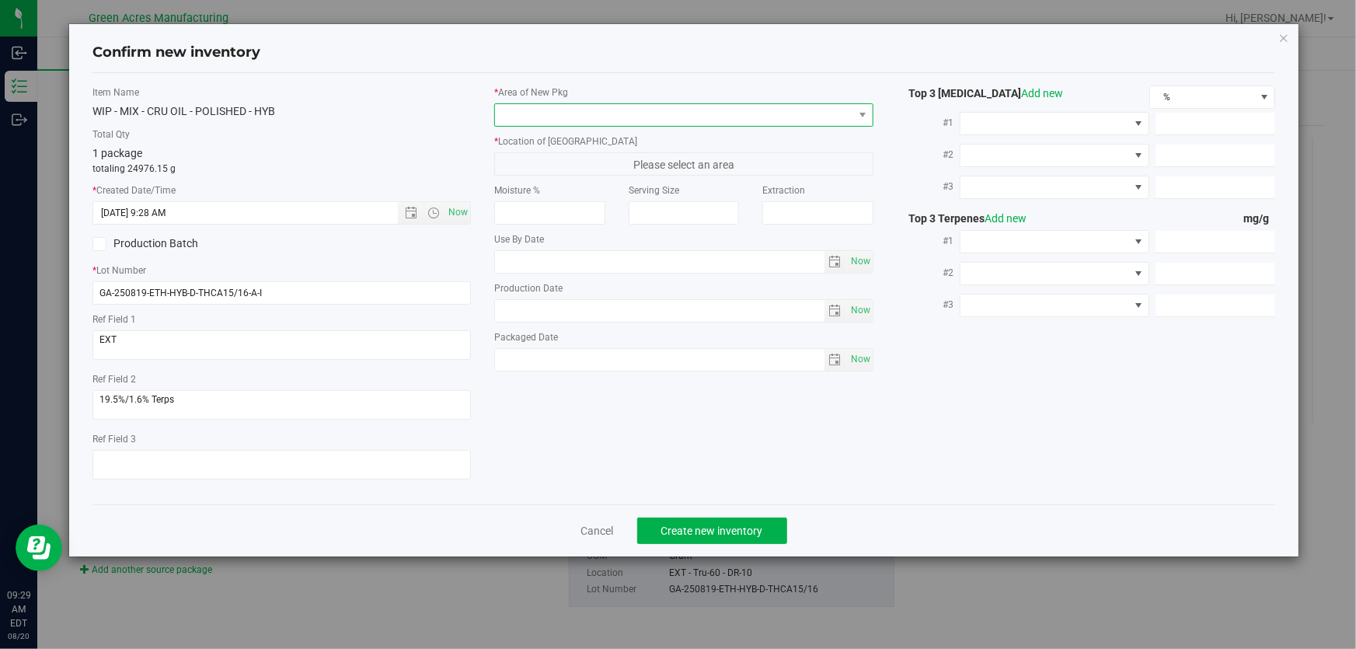
click at [514, 115] on span at bounding box center [673, 115] width 357 height 22
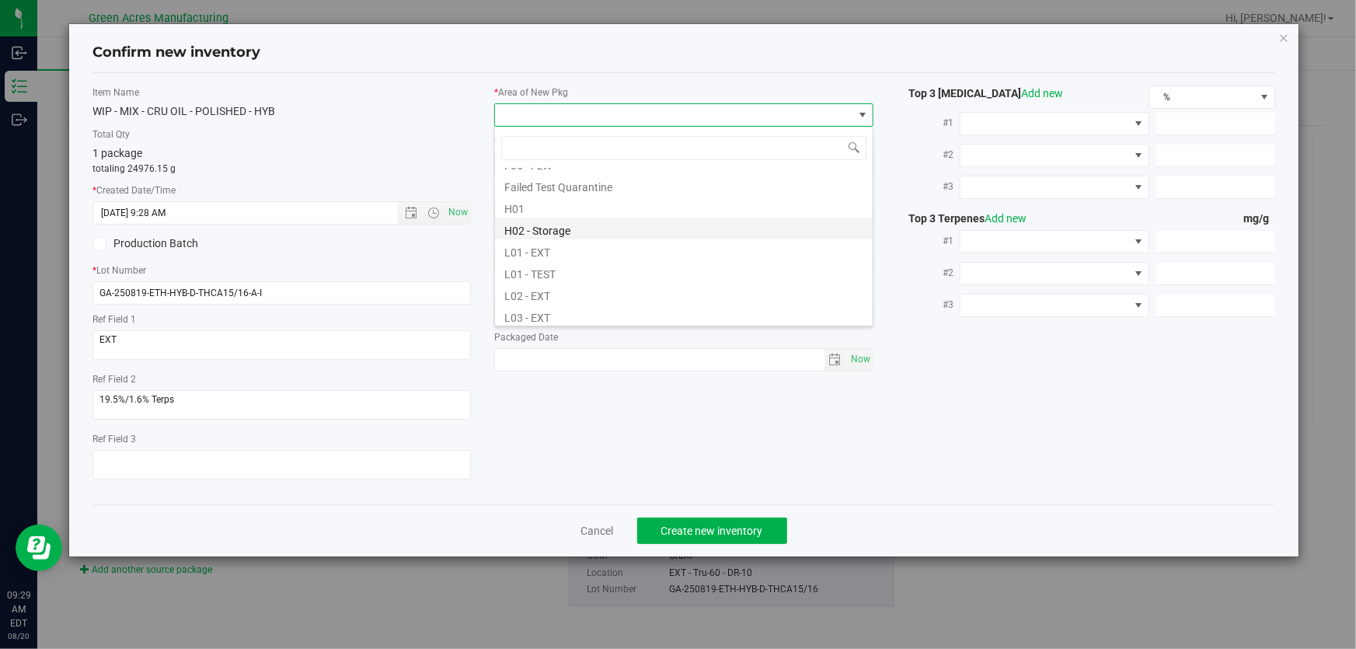
scroll to position [282, 0]
click at [404, 119] on div "Item Name WIP - MIX - CRU OIL - POLISHED - HYB Total Qty 1 package totaling 249…" at bounding box center [282, 288] width 402 height 406
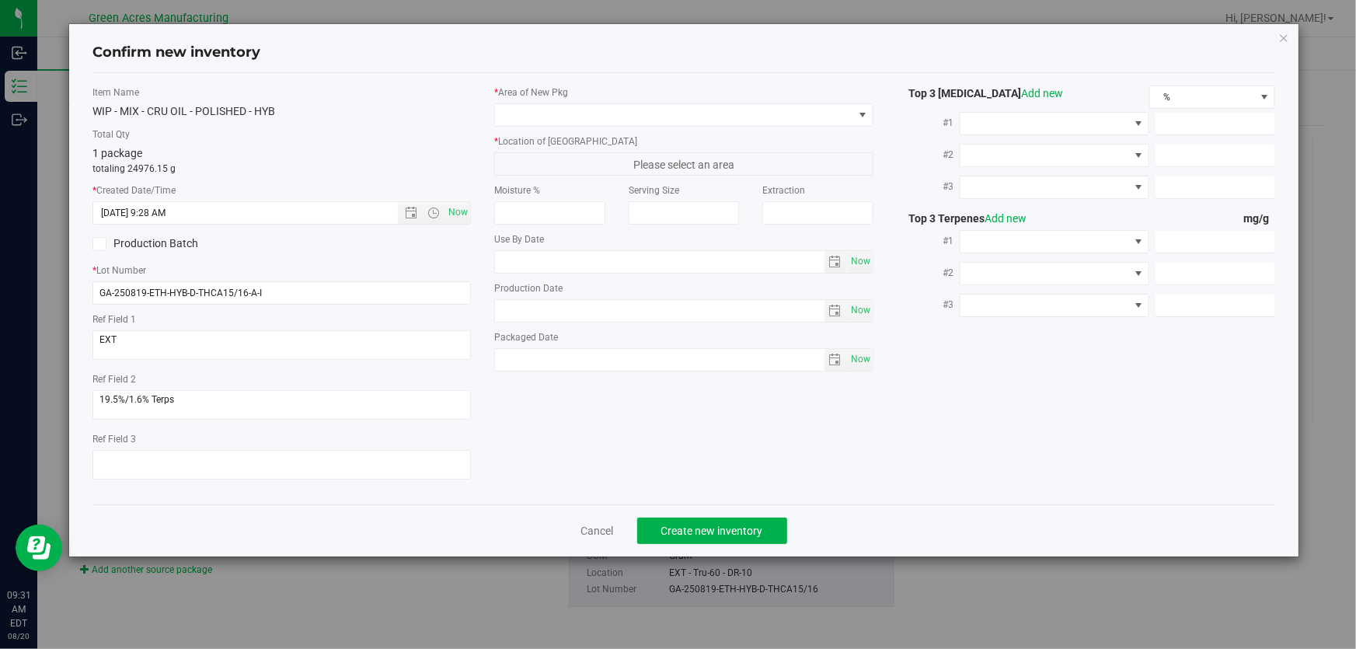
click at [602, 127] on div "* Area of New Pkg * Location of New Pkg Please select an area Moisture % Servin…" at bounding box center [684, 232] width 402 height 294
click at [623, 96] on label "* Area of New Pkg" at bounding box center [683, 92] width 378 height 14
click at [622, 111] on span at bounding box center [673, 115] width 357 height 22
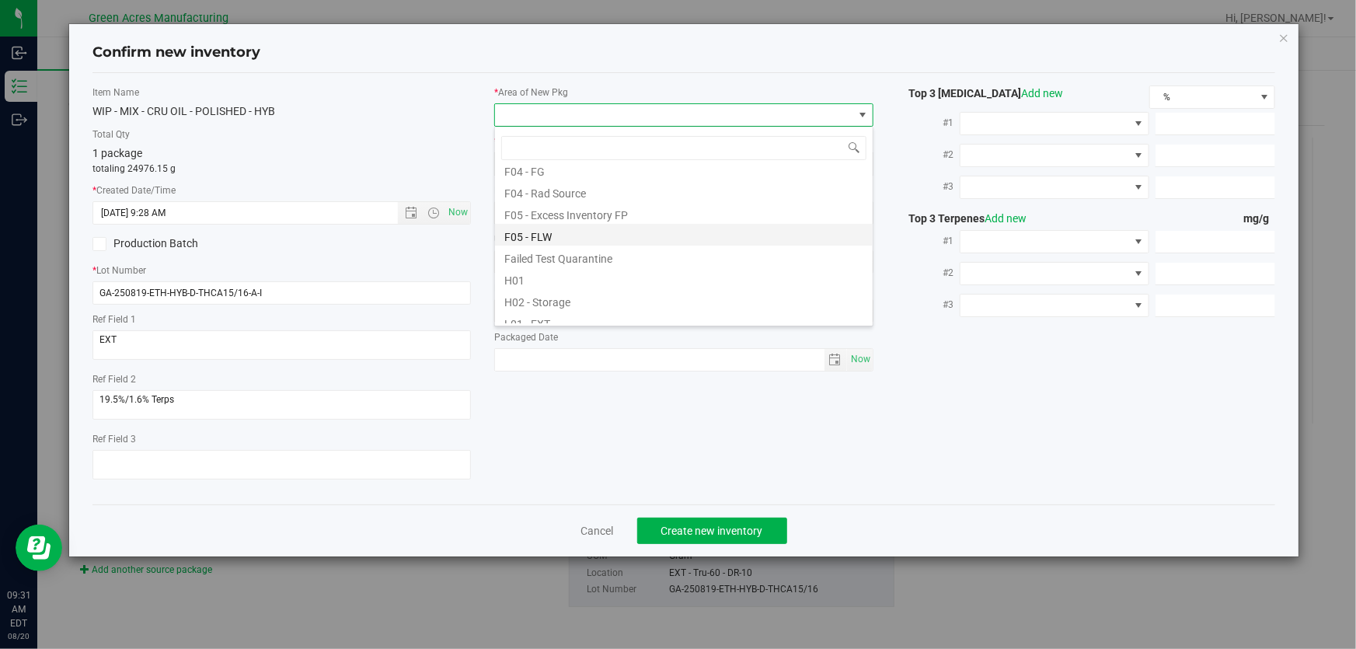
scroll to position [141, 0]
click at [581, 290] on li "H02 - Storage" at bounding box center [684, 299] width 378 height 22
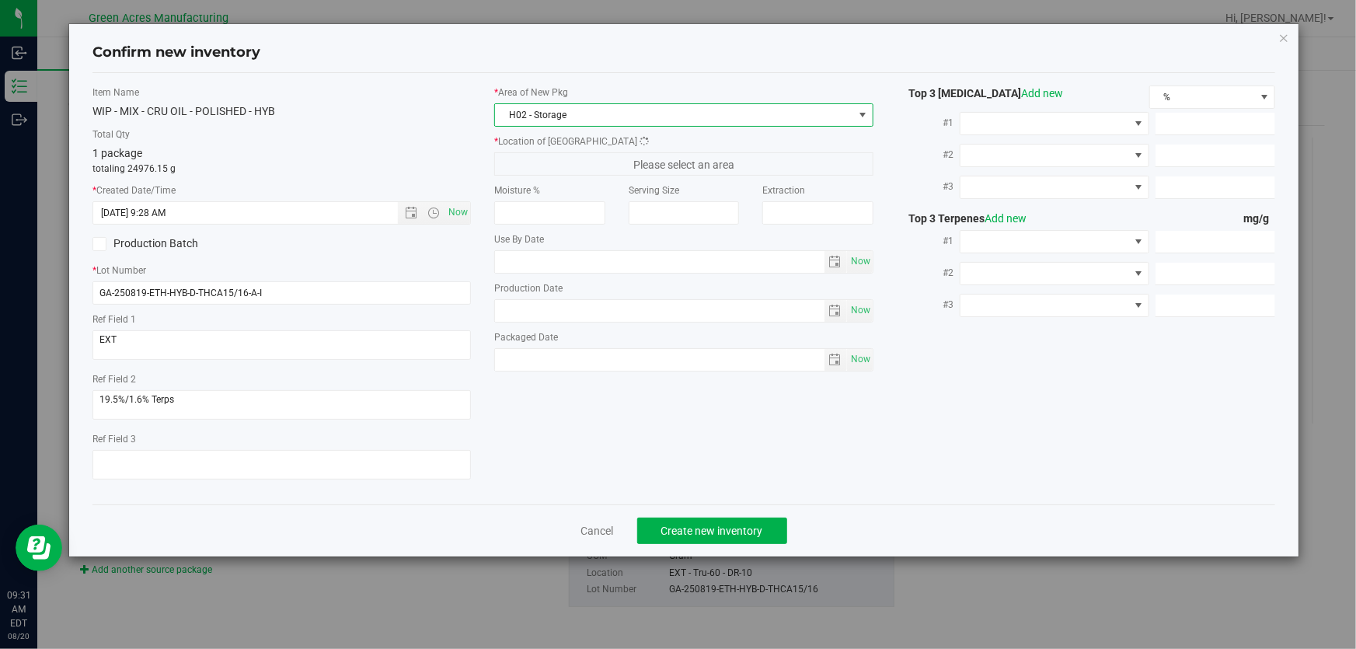
click at [591, 174] on span "Please select an area" at bounding box center [683, 163] width 378 height 23
click at [595, 169] on span "Please select an area" at bounding box center [683, 163] width 378 height 23
click at [603, 175] on div "* Area of New Pkg H02 - Storage * Location of New Pkg ER - Dist Oil Pending Tes…" at bounding box center [684, 232] width 402 height 294
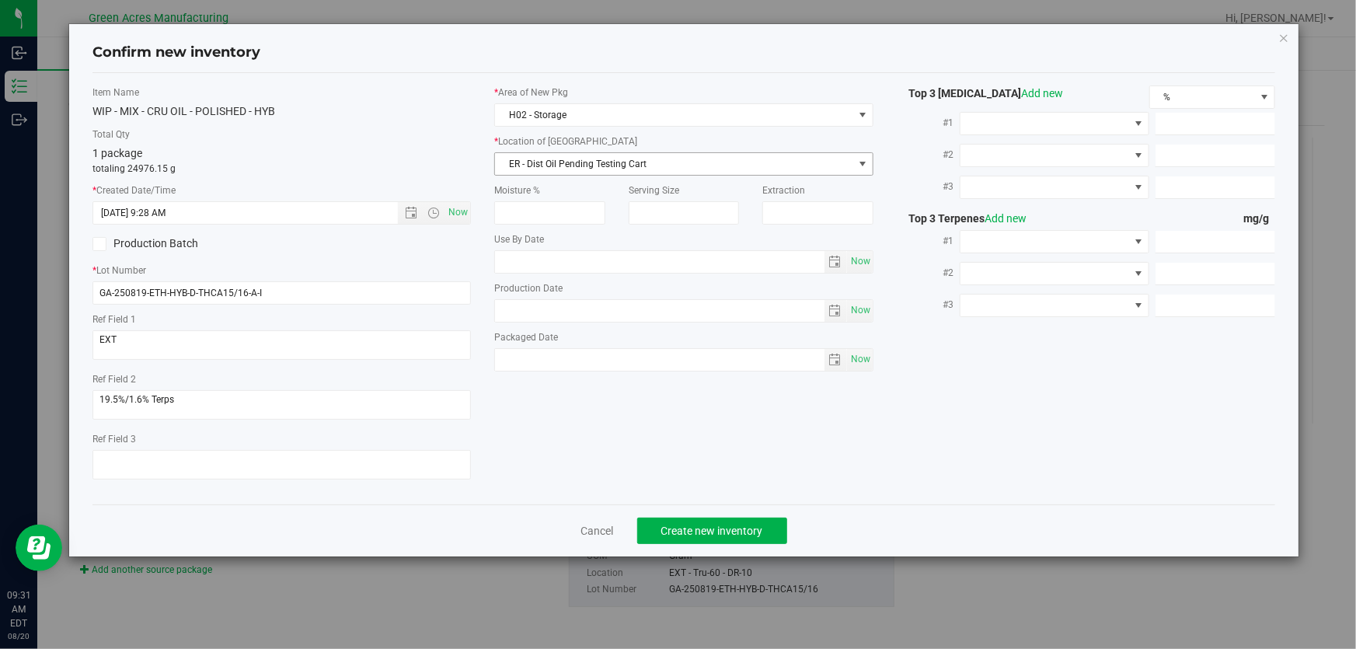
click at [559, 155] on span "ER - Dist Oil Pending Testing Cart" at bounding box center [673, 164] width 357 height 22
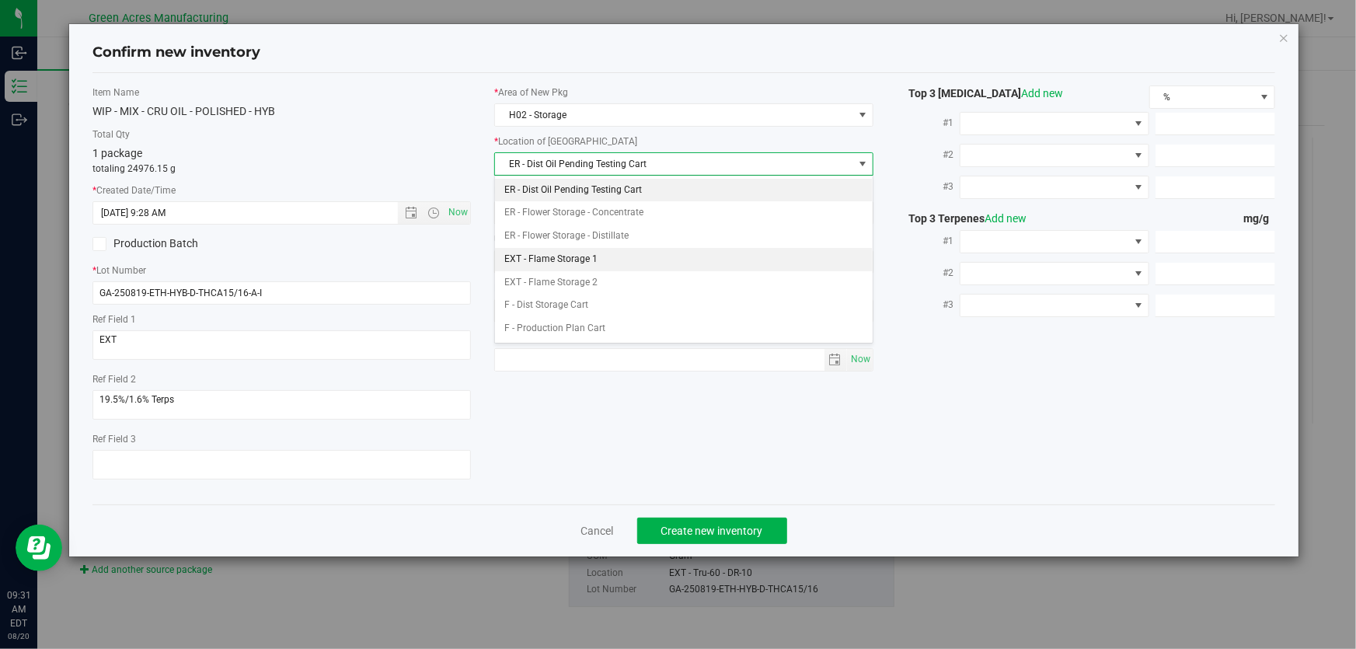
click at [612, 261] on li "EXT - Flame Storage 1" at bounding box center [684, 259] width 378 height 23
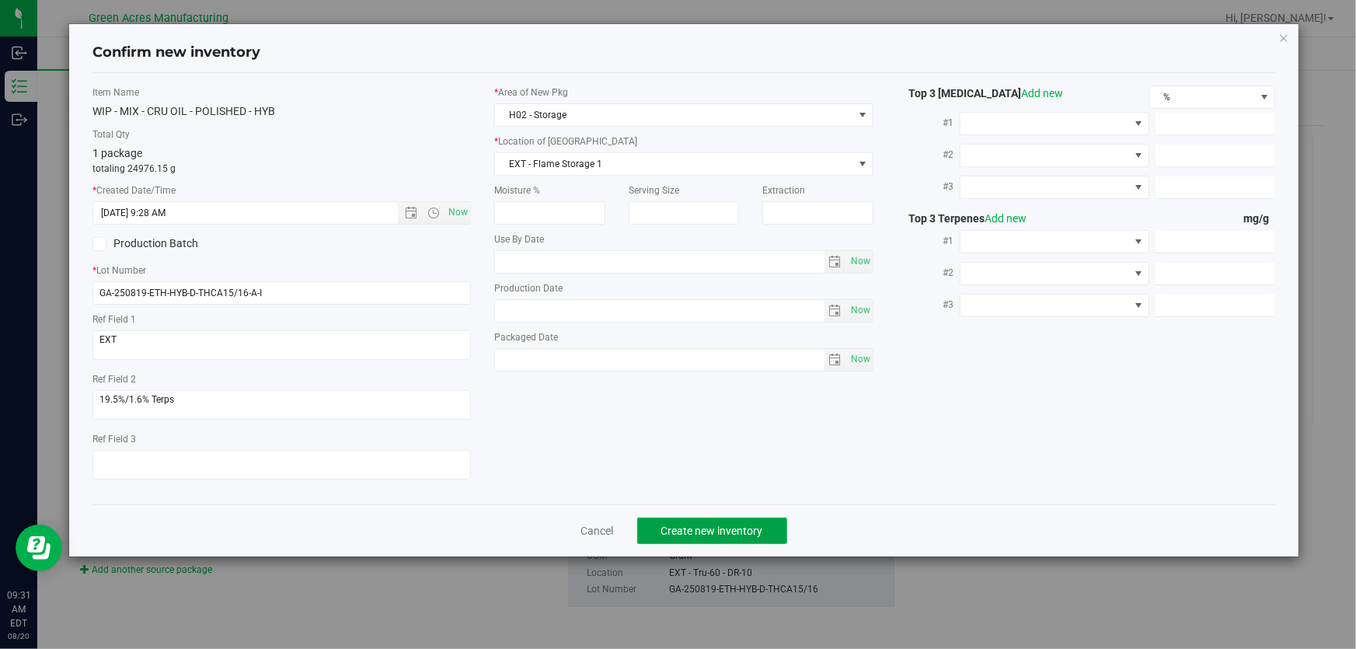
click at [672, 525] on span "Create new inventory" at bounding box center [712, 531] width 102 height 12
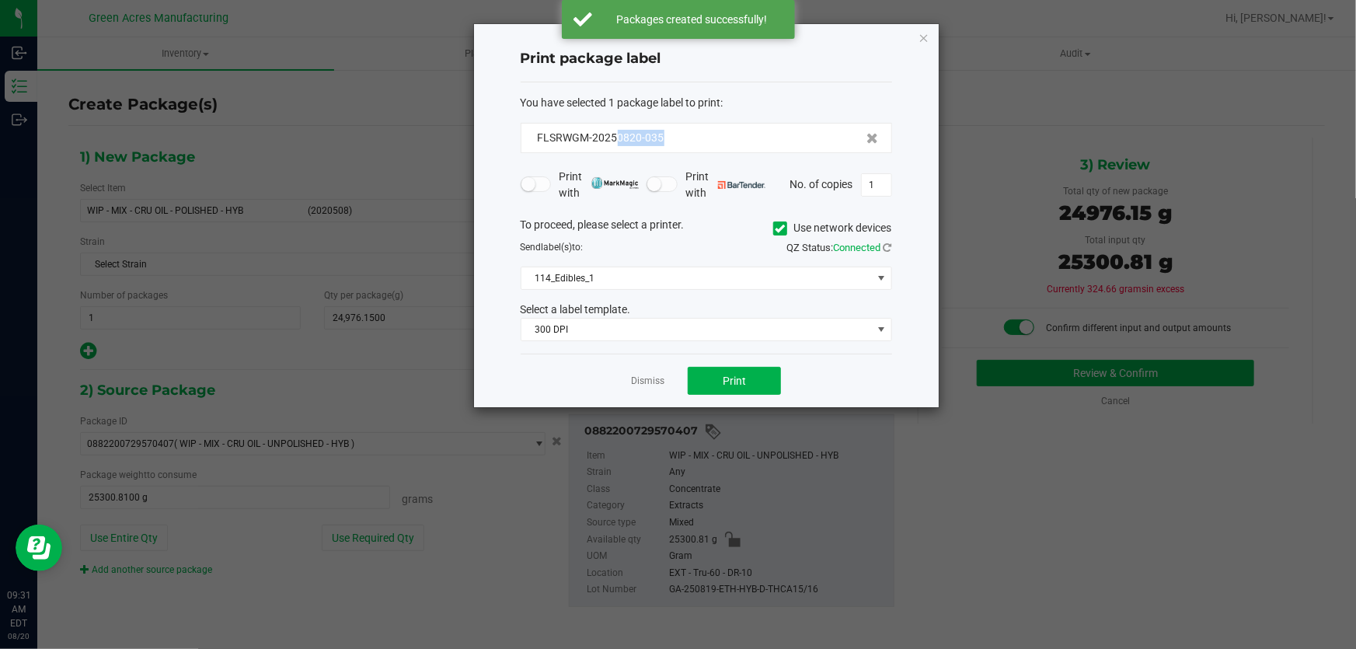
drag, startPoint x: 676, startPoint y: 141, endPoint x: 618, endPoint y: 147, distance: 58.6
click at [618, 147] on div "FLSRWGM-20250820-035" at bounding box center [706, 138] width 371 height 30
copy span "0820-035"
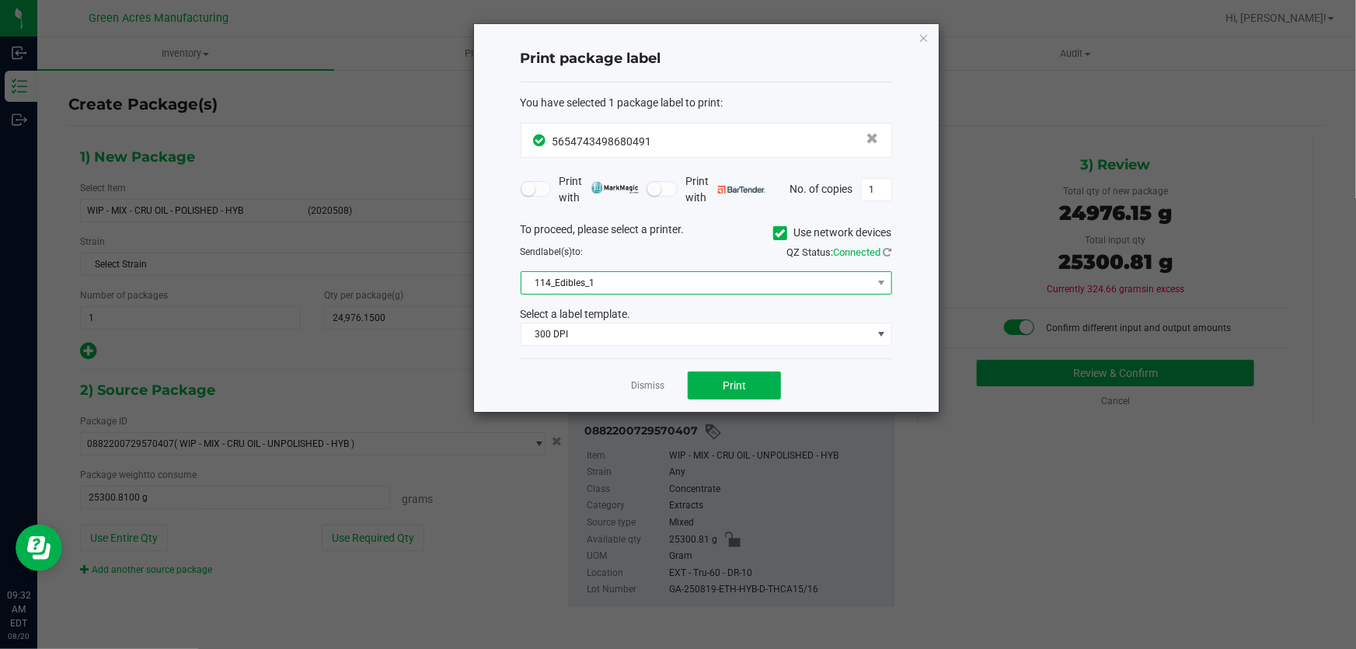
click at [673, 280] on span "114_Edibles_1" at bounding box center [696, 283] width 350 height 22
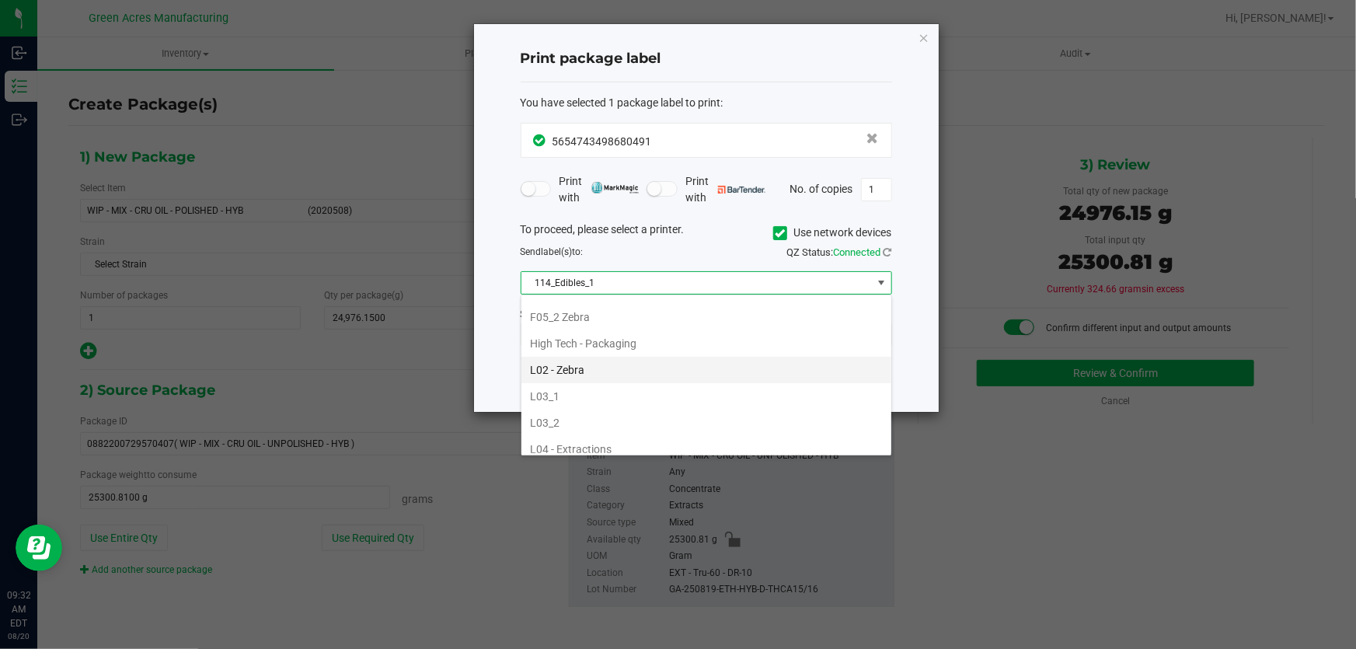
scroll to position [494, 0]
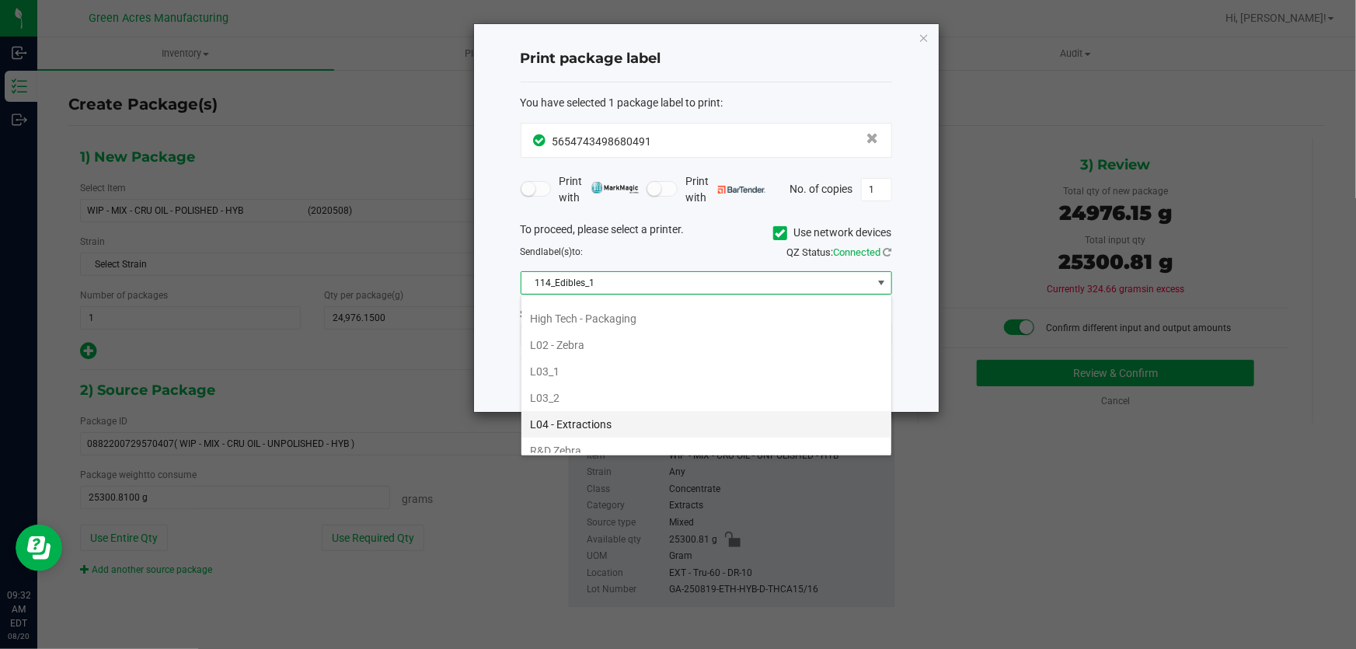
click at [625, 412] on li "L04 - Extractions" at bounding box center [706, 424] width 370 height 26
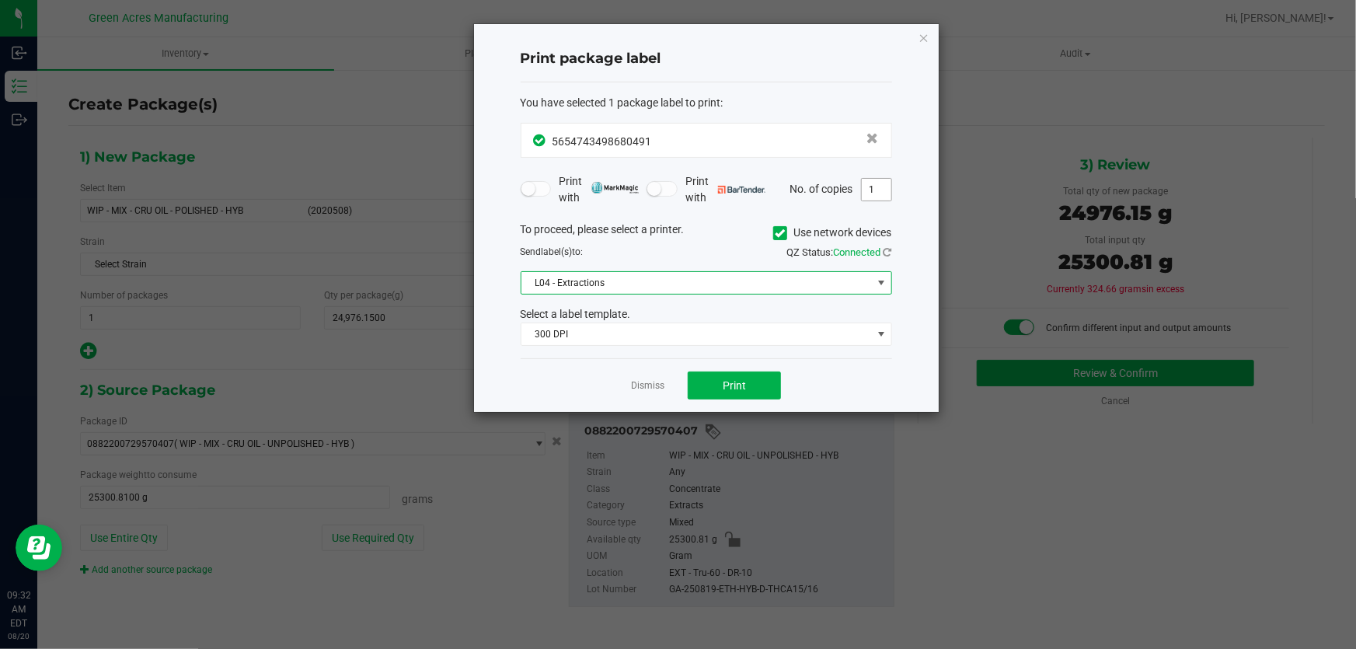
click at [886, 187] on input "1" at bounding box center [877, 190] width 30 height 22
type input "2"
type input "19"
click at [741, 388] on span "Print" at bounding box center [734, 385] width 23 height 12
click at [633, 387] on link "Dismiss" at bounding box center [647, 385] width 33 height 13
